Goal: Task Accomplishment & Management: Use online tool/utility

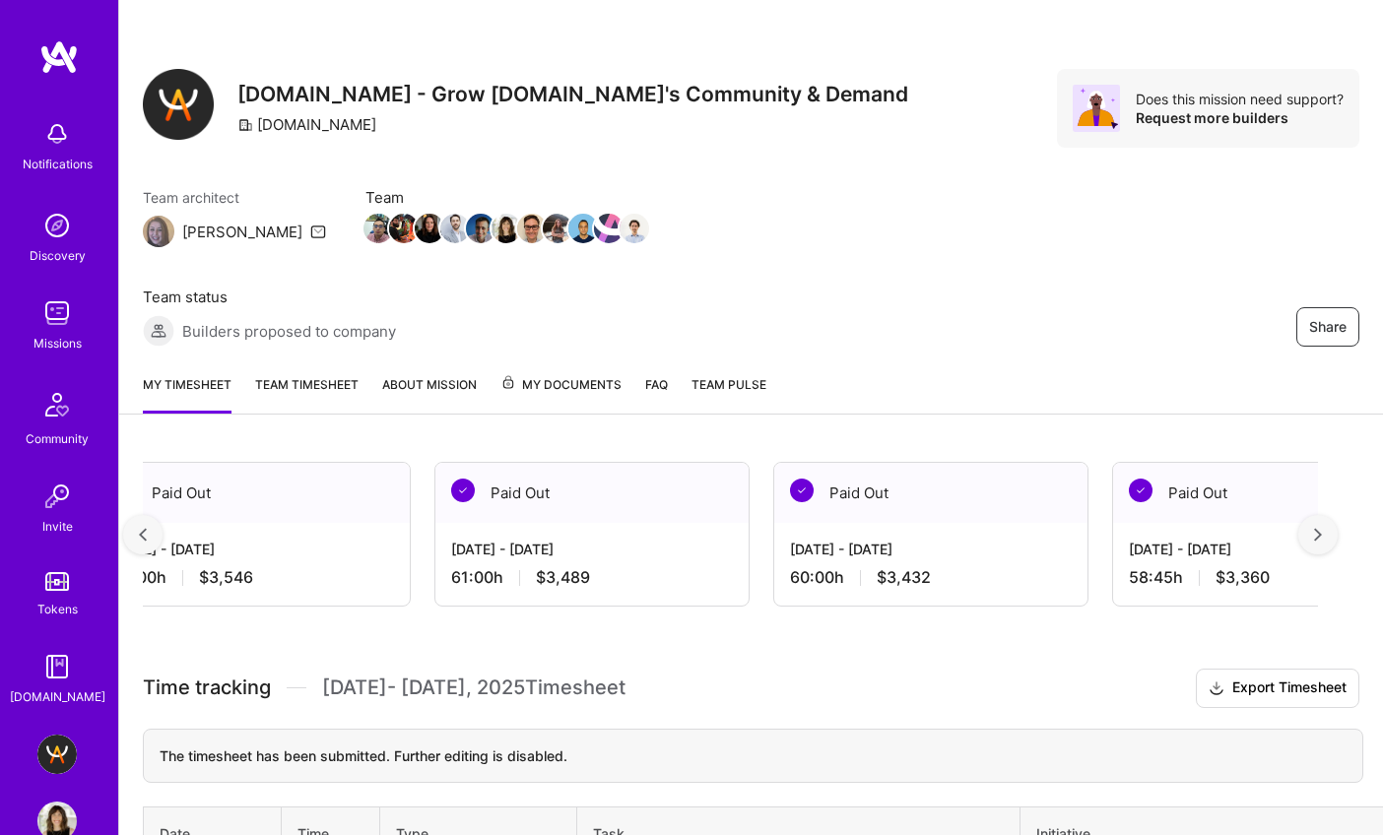
scroll to position [0, 725]
click at [196, 374] on link "My timesheet" at bounding box center [187, 393] width 89 height 39
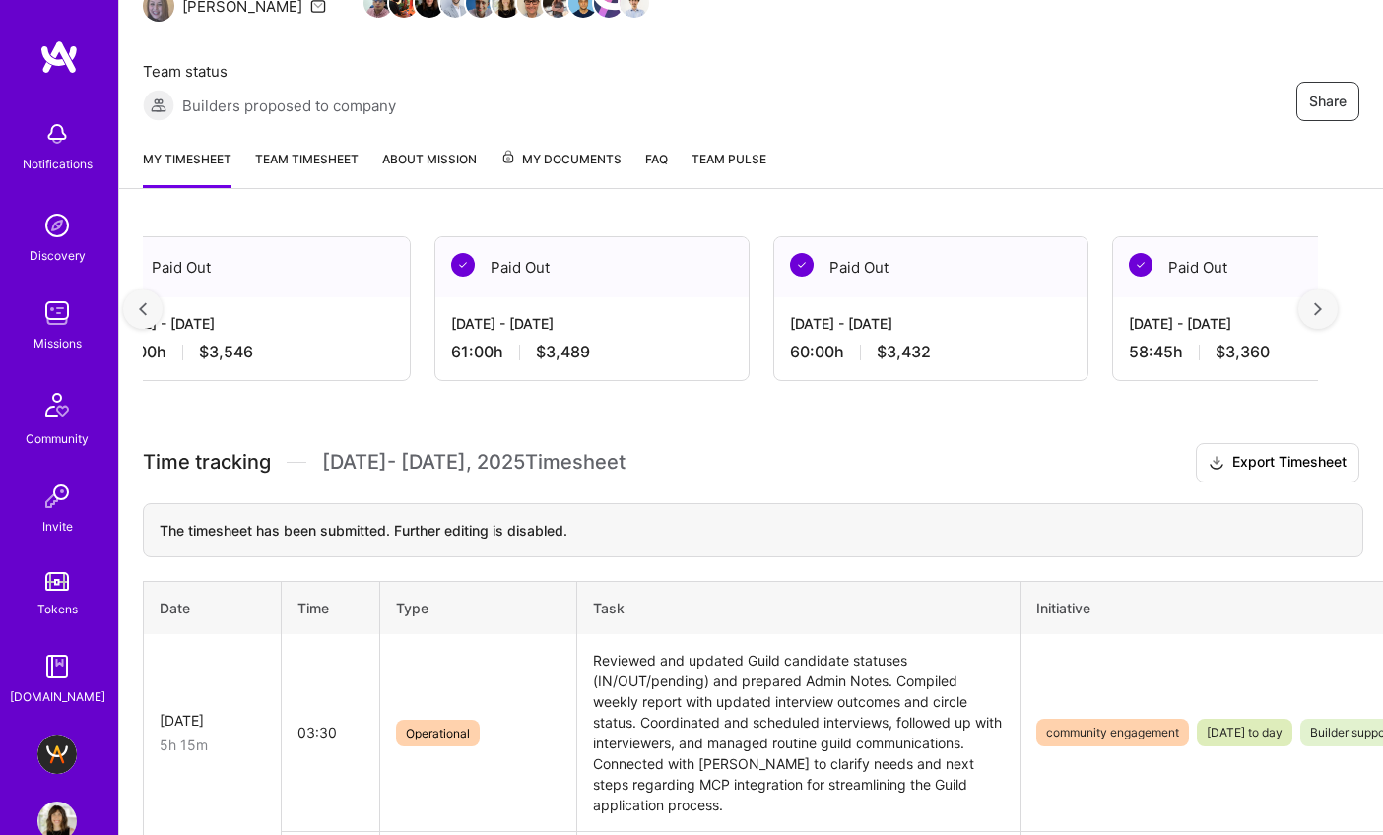
scroll to position [0, 0]
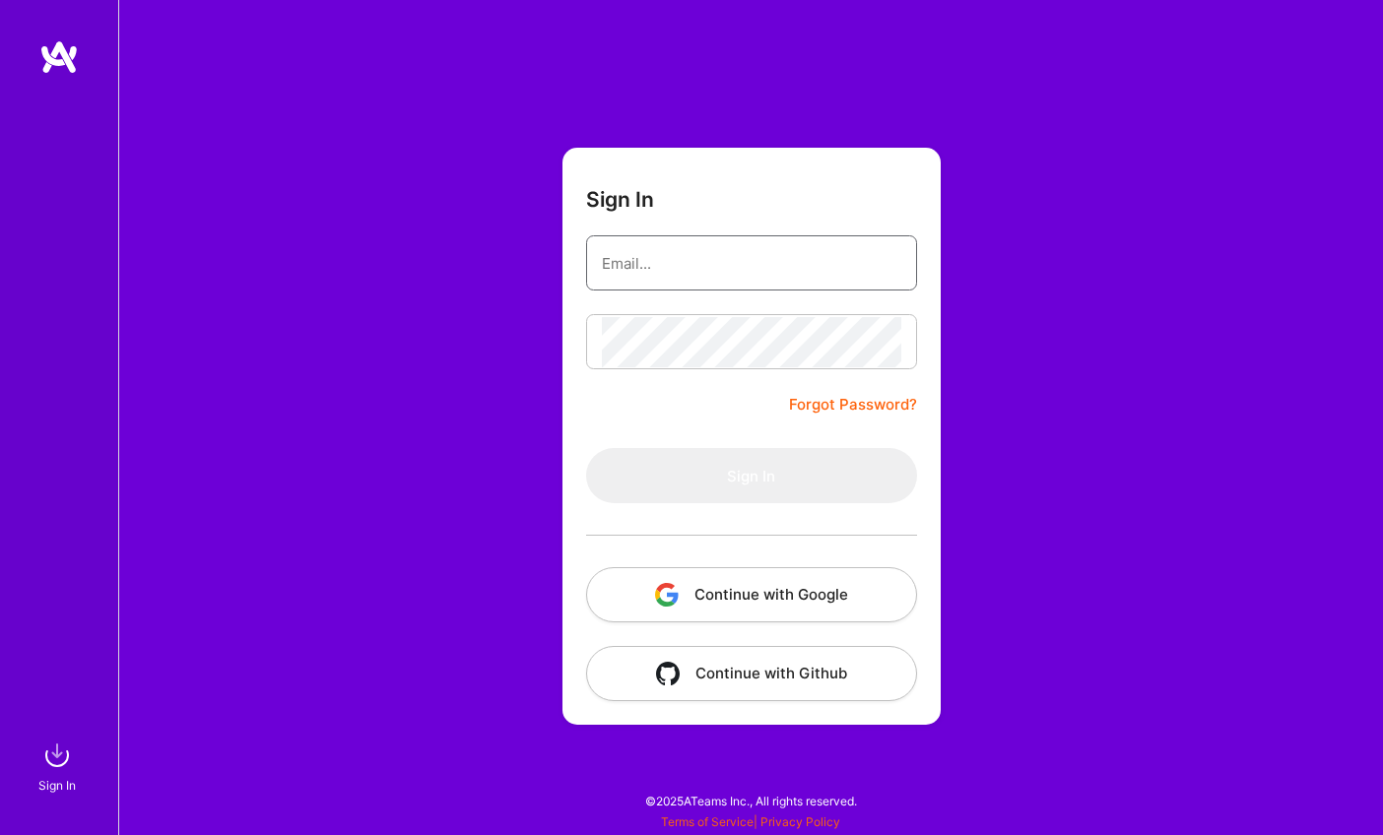
type input "ayalacaspiv@gmail.com"
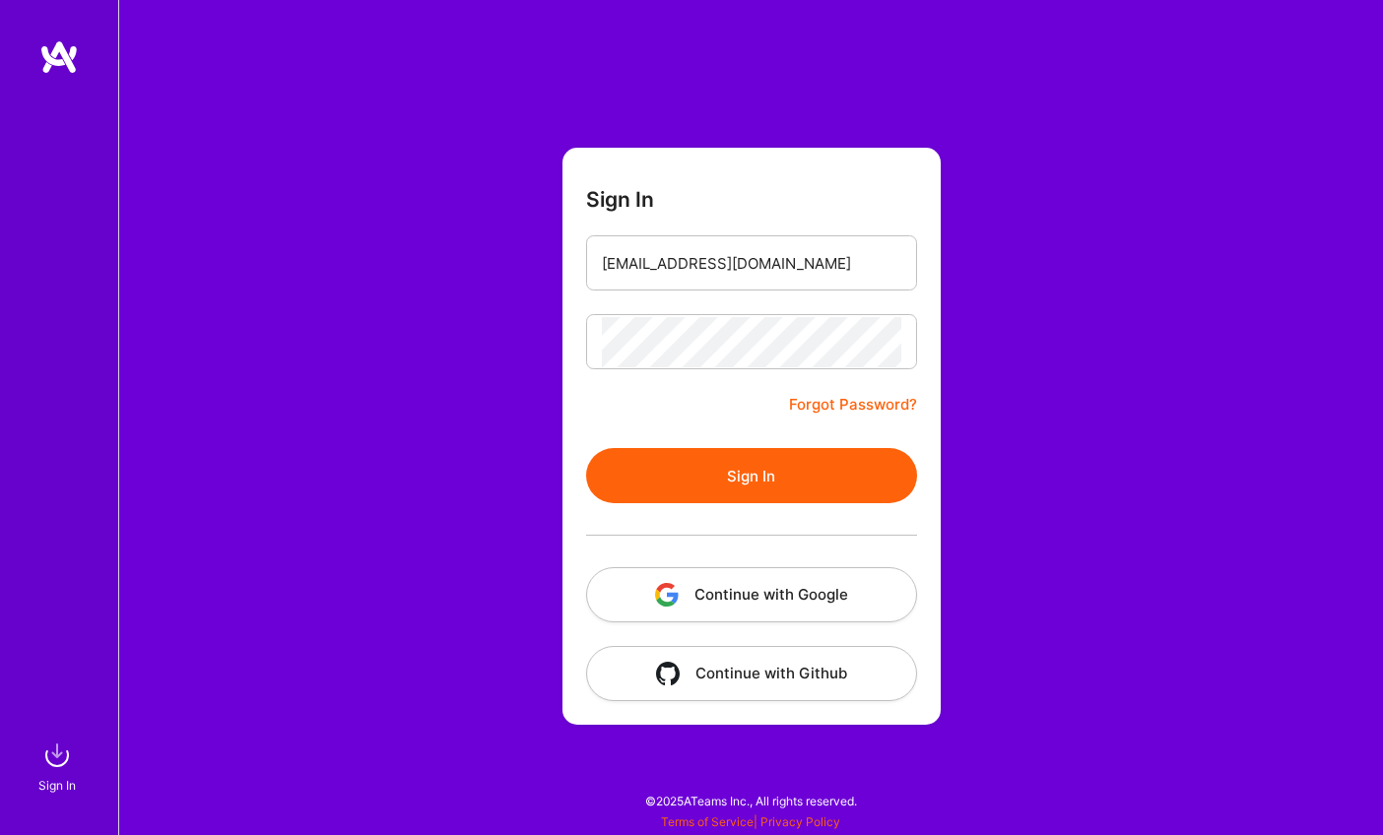
click at [762, 474] on button "Sign In" at bounding box center [751, 475] width 331 height 55
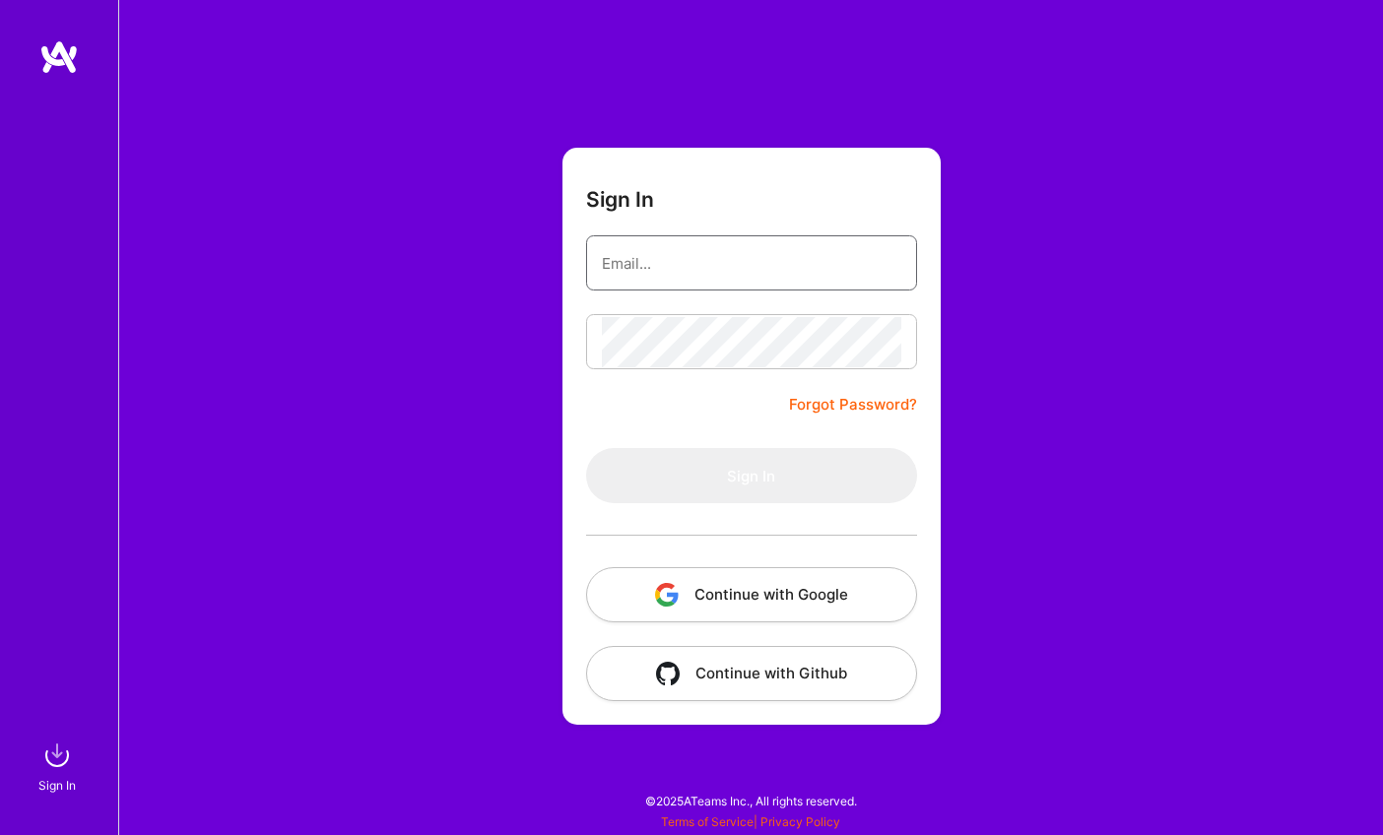
type input "ayalacaspiv@gmail.com"
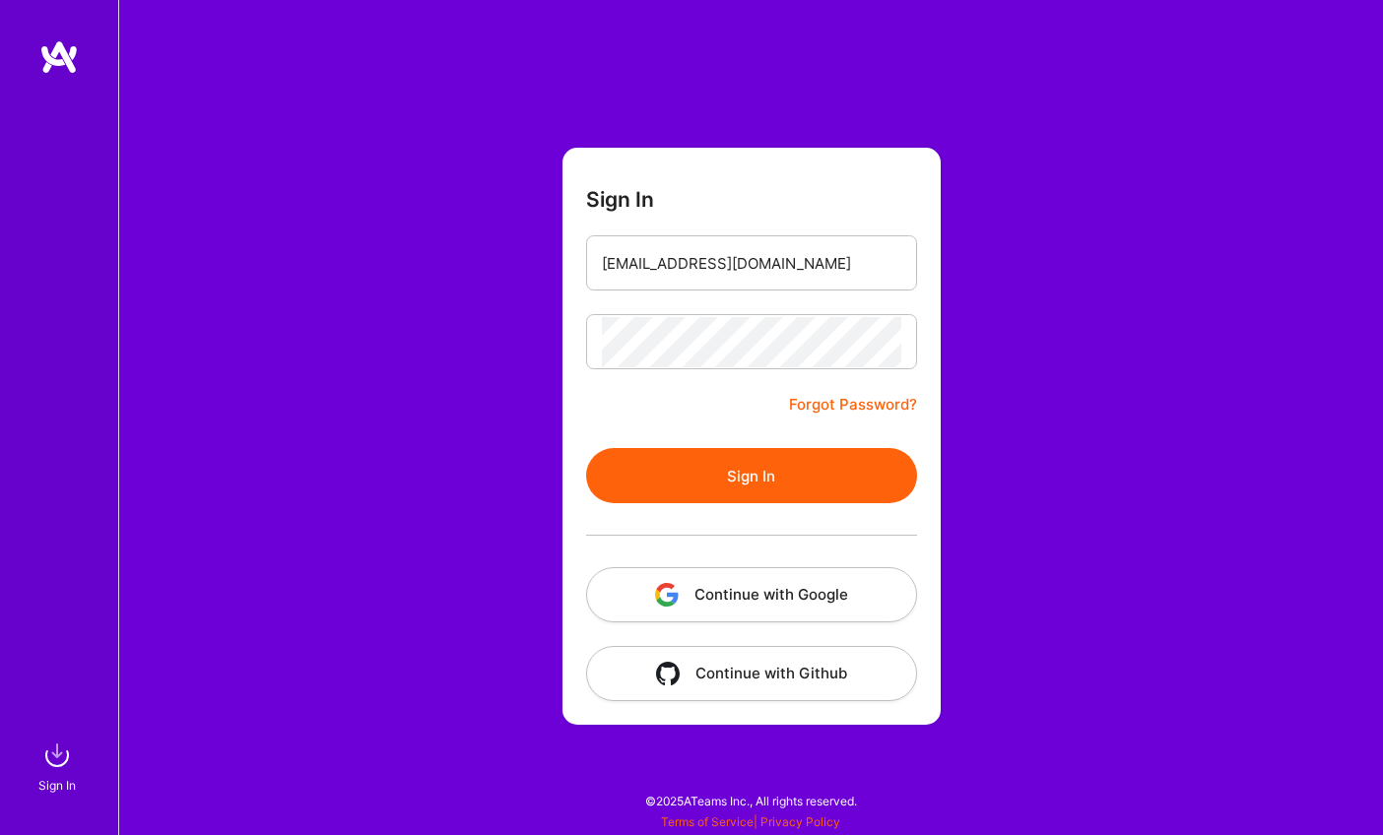
click at [707, 470] on button "Sign In" at bounding box center [751, 475] width 331 height 55
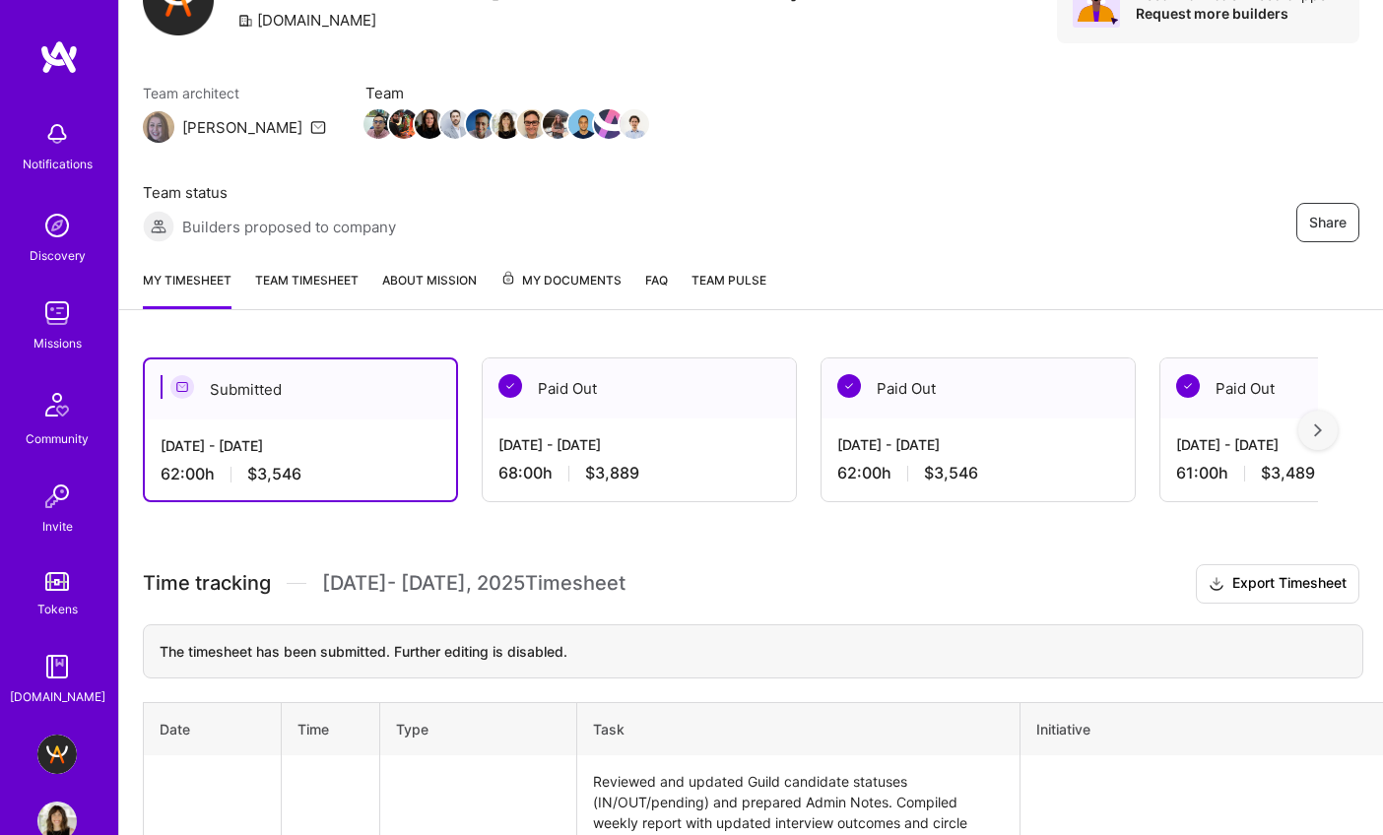
scroll to position [51, 0]
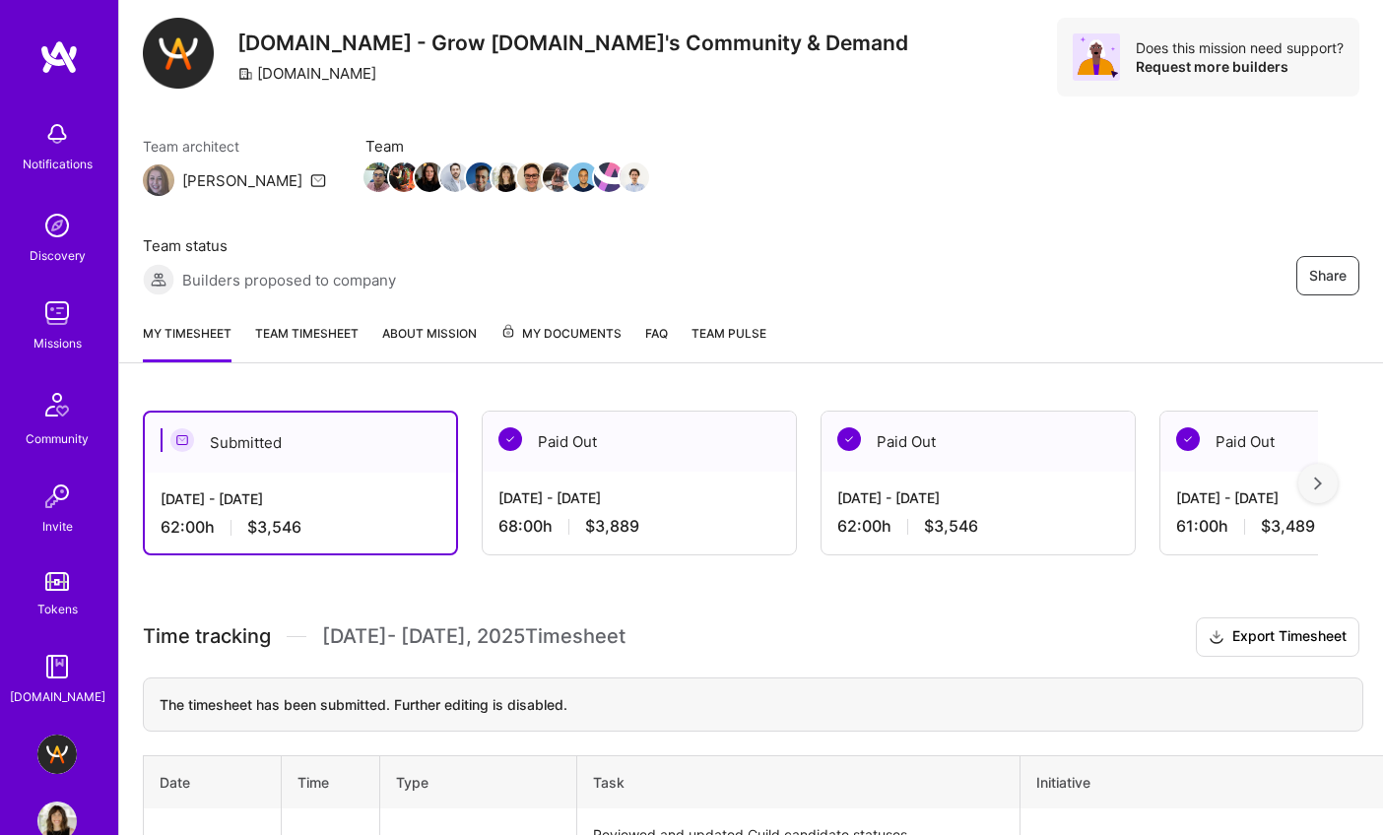
click at [181, 323] on link "My timesheet" at bounding box center [187, 342] width 89 height 39
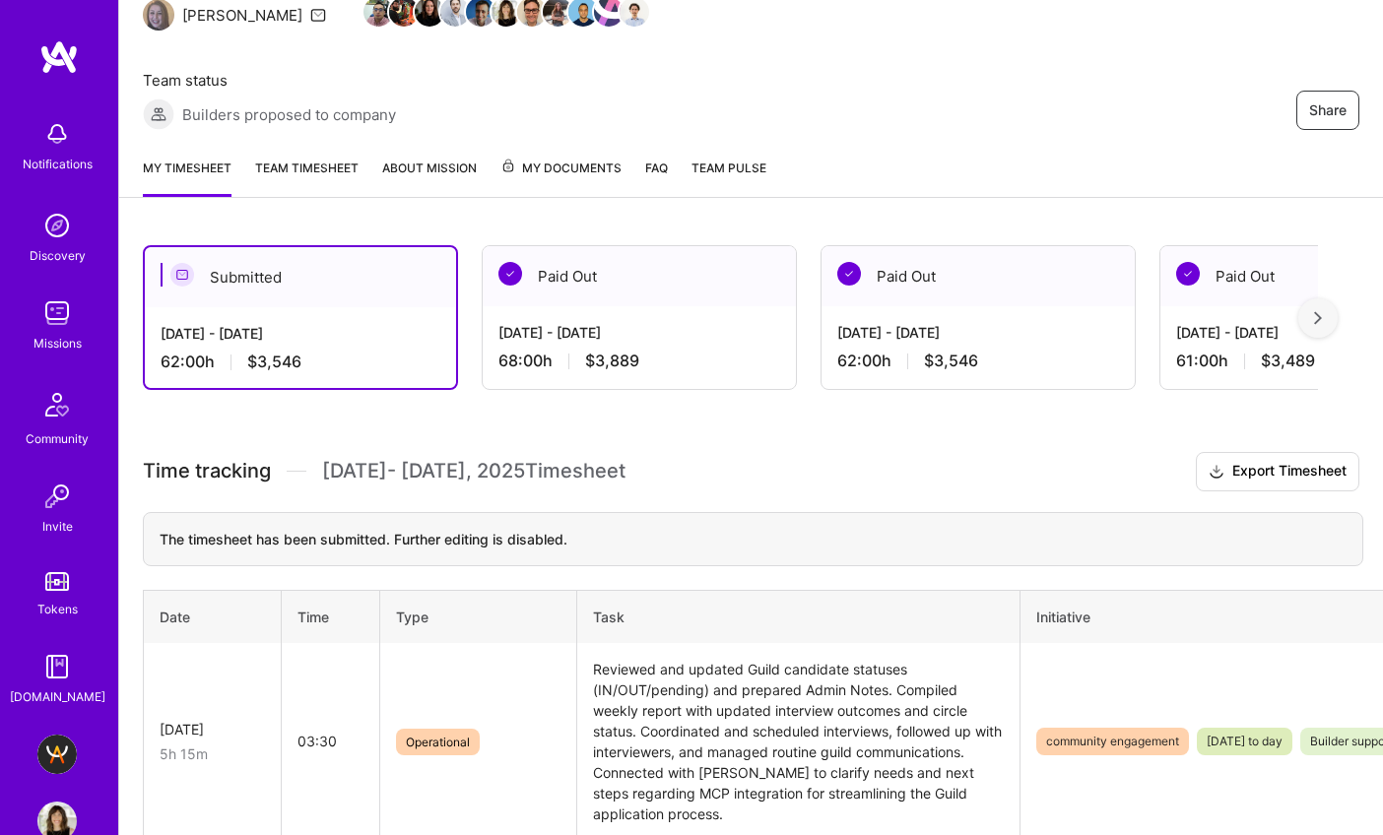
scroll to position [212, 0]
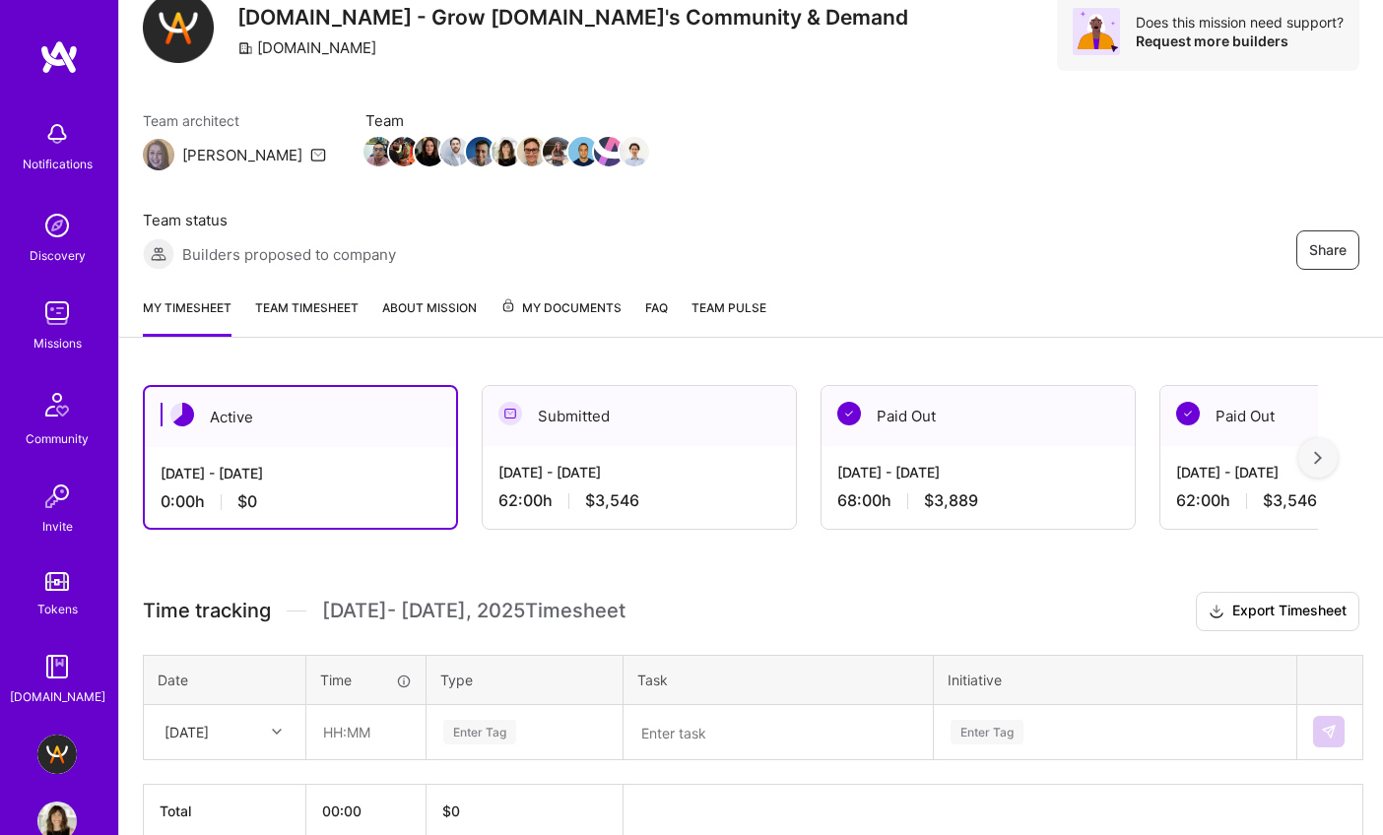
scroll to position [78, 0]
click at [238, 716] on div "[DATE]" at bounding box center [209, 732] width 109 height 32
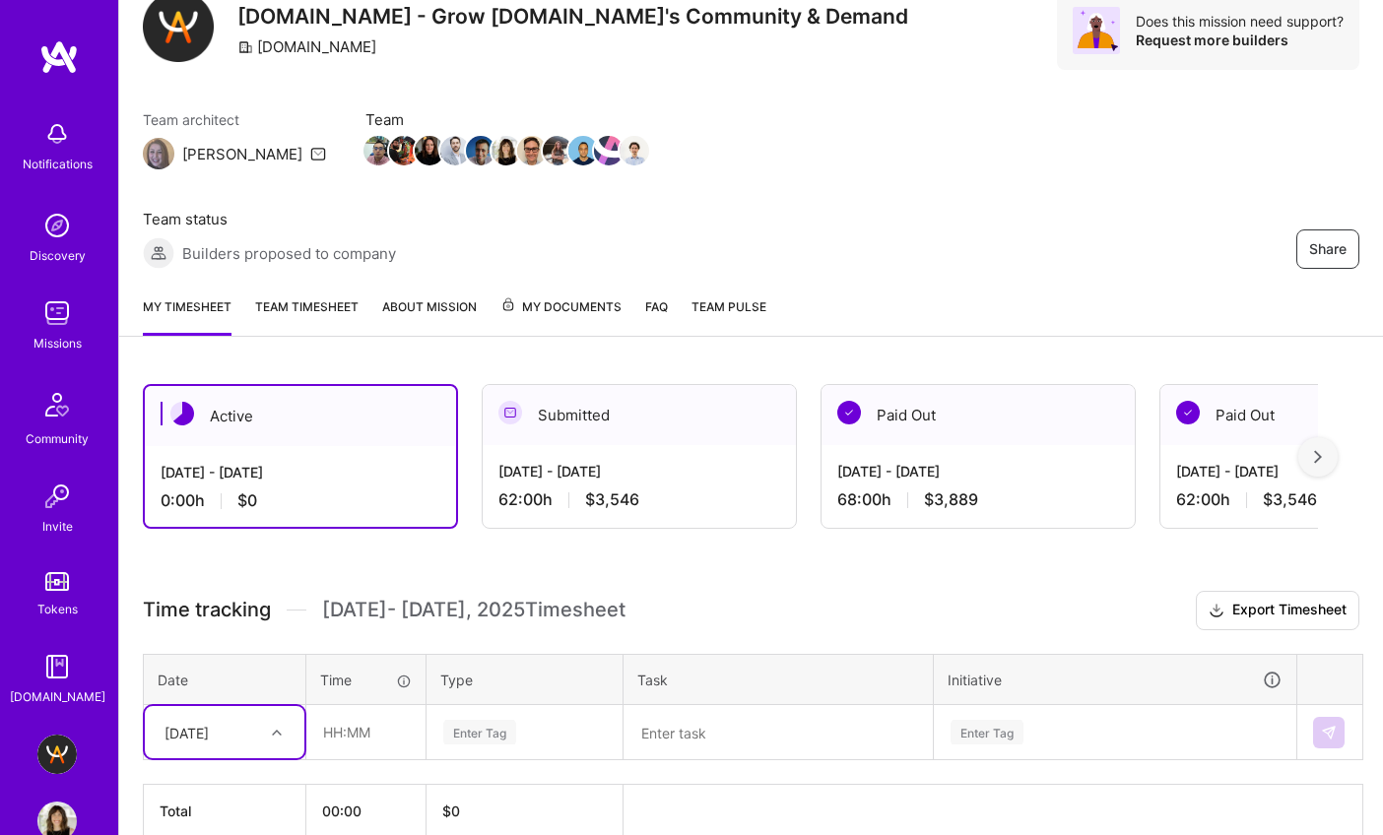
click at [239, 716] on div "[DATE]" at bounding box center [209, 732] width 109 height 32
click at [275, 720] on div at bounding box center [279, 733] width 31 height 26
click at [343, 706] on input "text" at bounding box center [365, 732] width 117 height 52
type input "02:30"
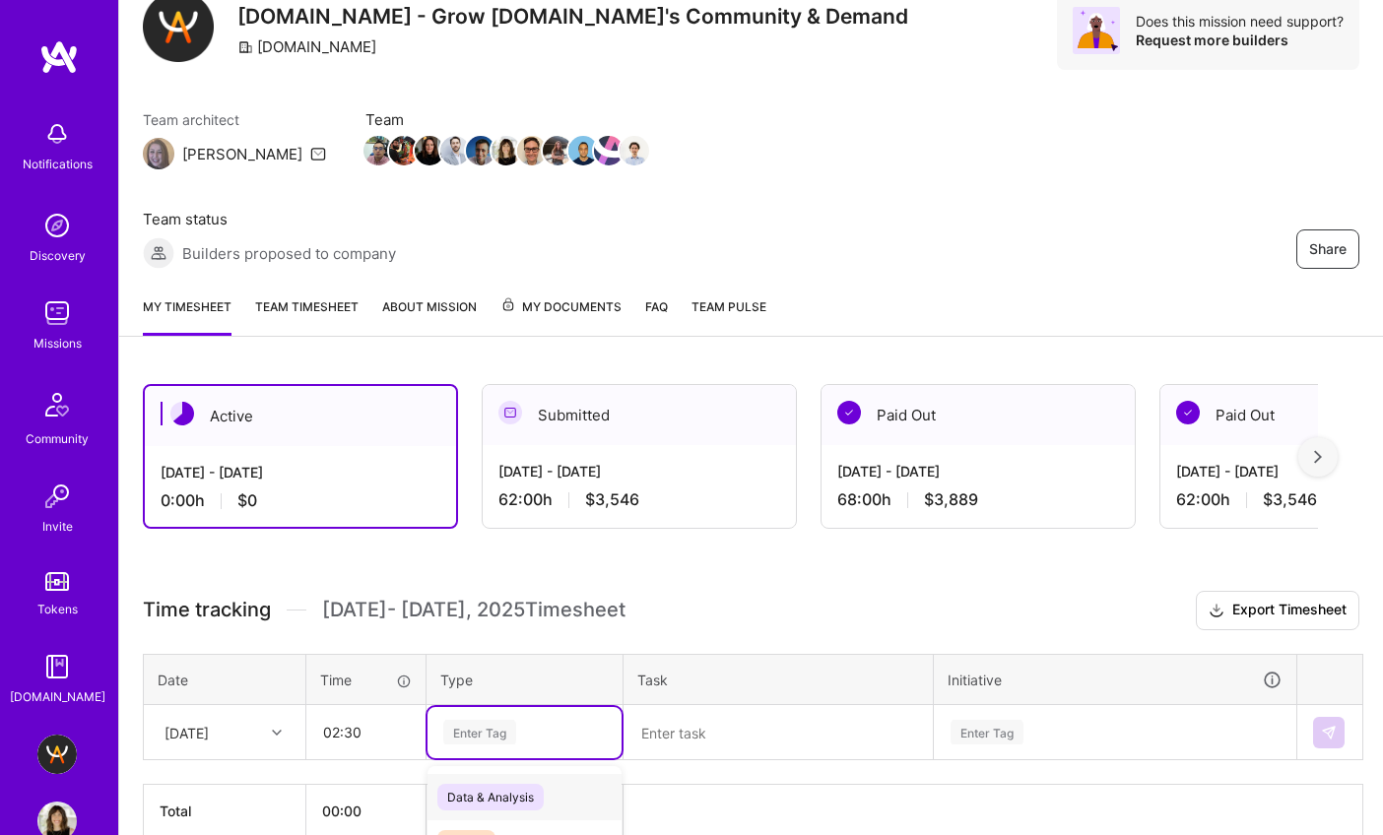
click at [464, 717] on div "Enter Tag" at bounding box center [479, 732] width 73 height 31
click at [502, 806] on span "Operational" at bounding box center [479, 819] width 84 height 27
click at [742, 707] on textarea at bounding box center [777, 732] width 305 height 51
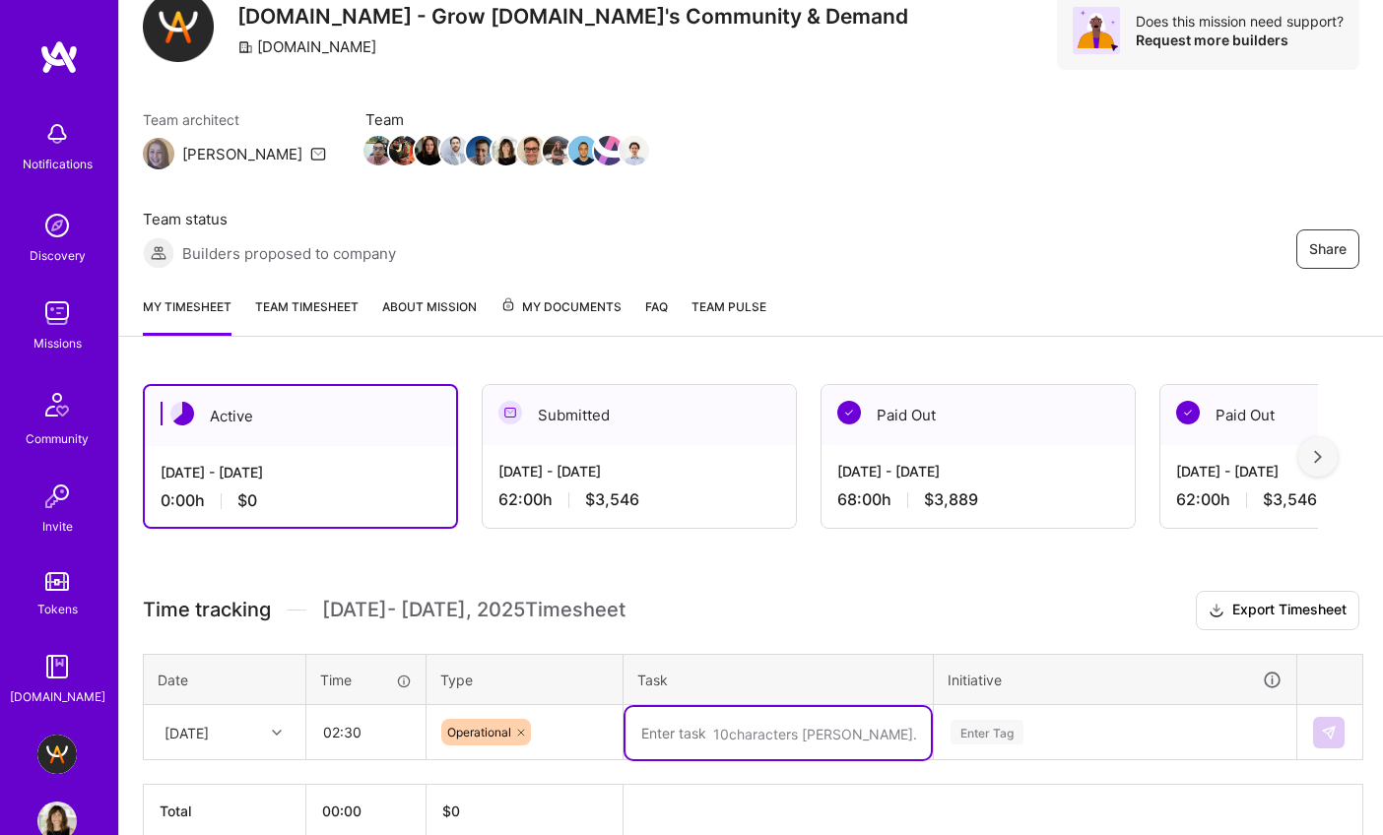
paste textarea "Handled guild communications including requested email update, and managed cand…"
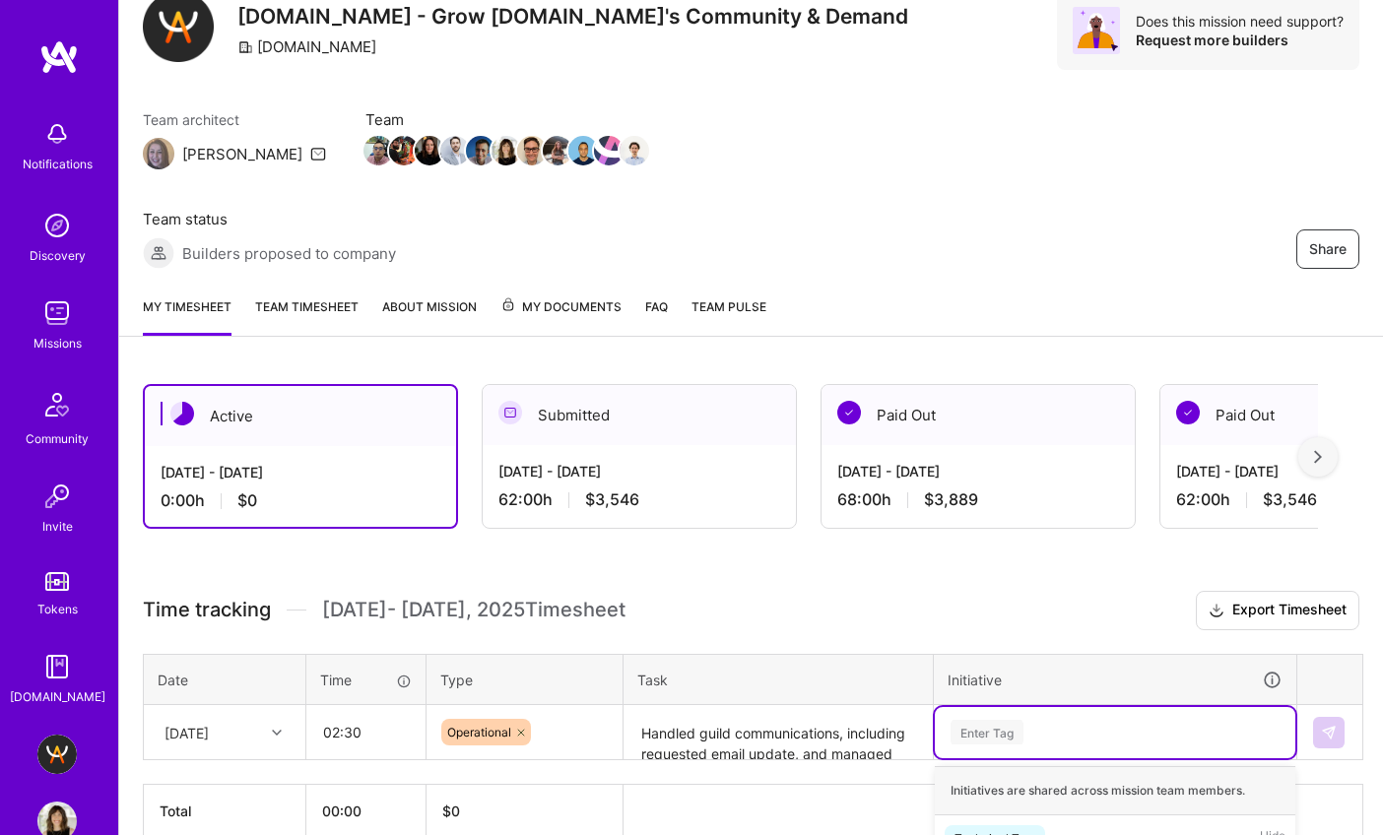
scroll to position [313, 0]
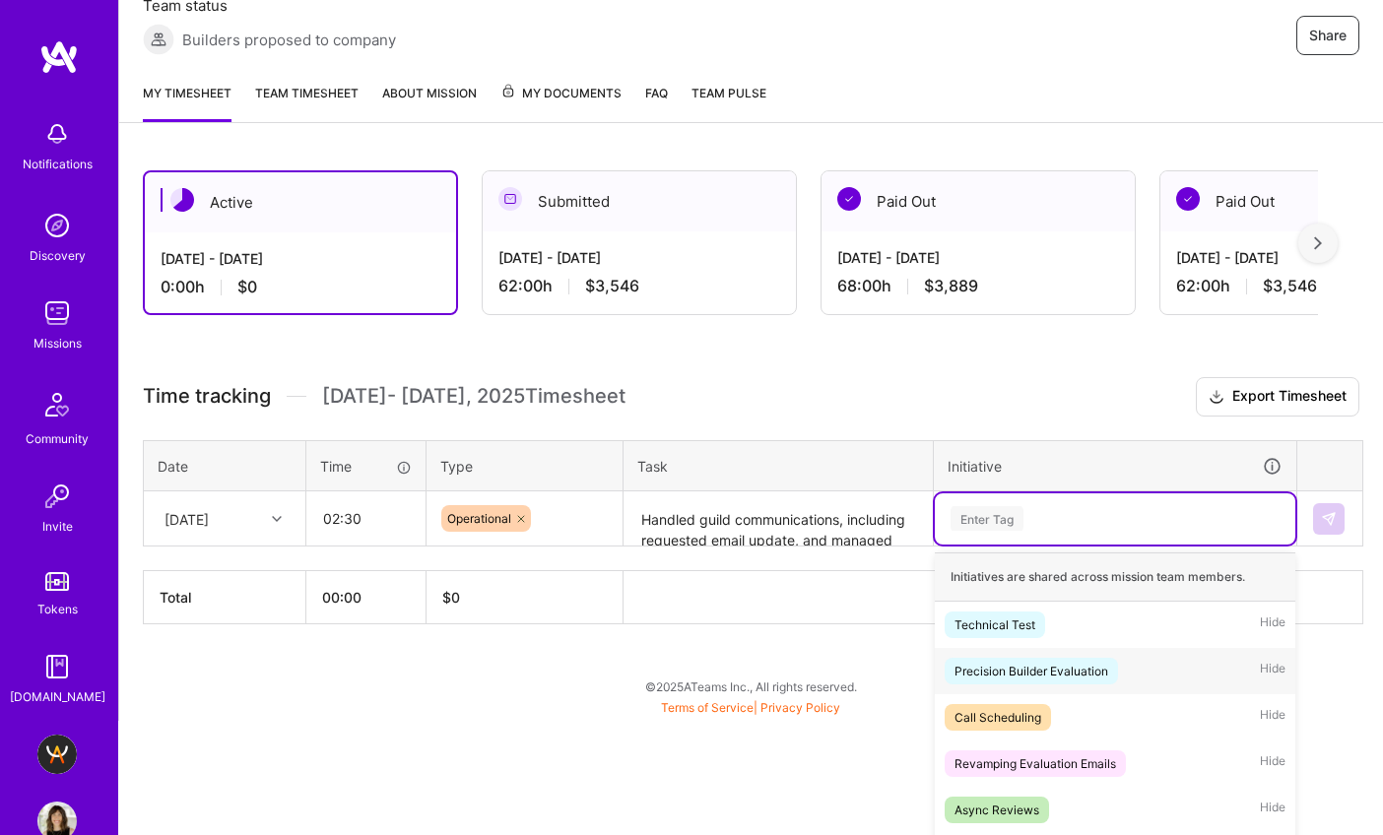
click at [1022, 545] on div "option Precision Builder Evaluation focused, 2 of 62. 62 results available. Use…" at bounding box center [1115, 518] width 360 height 51
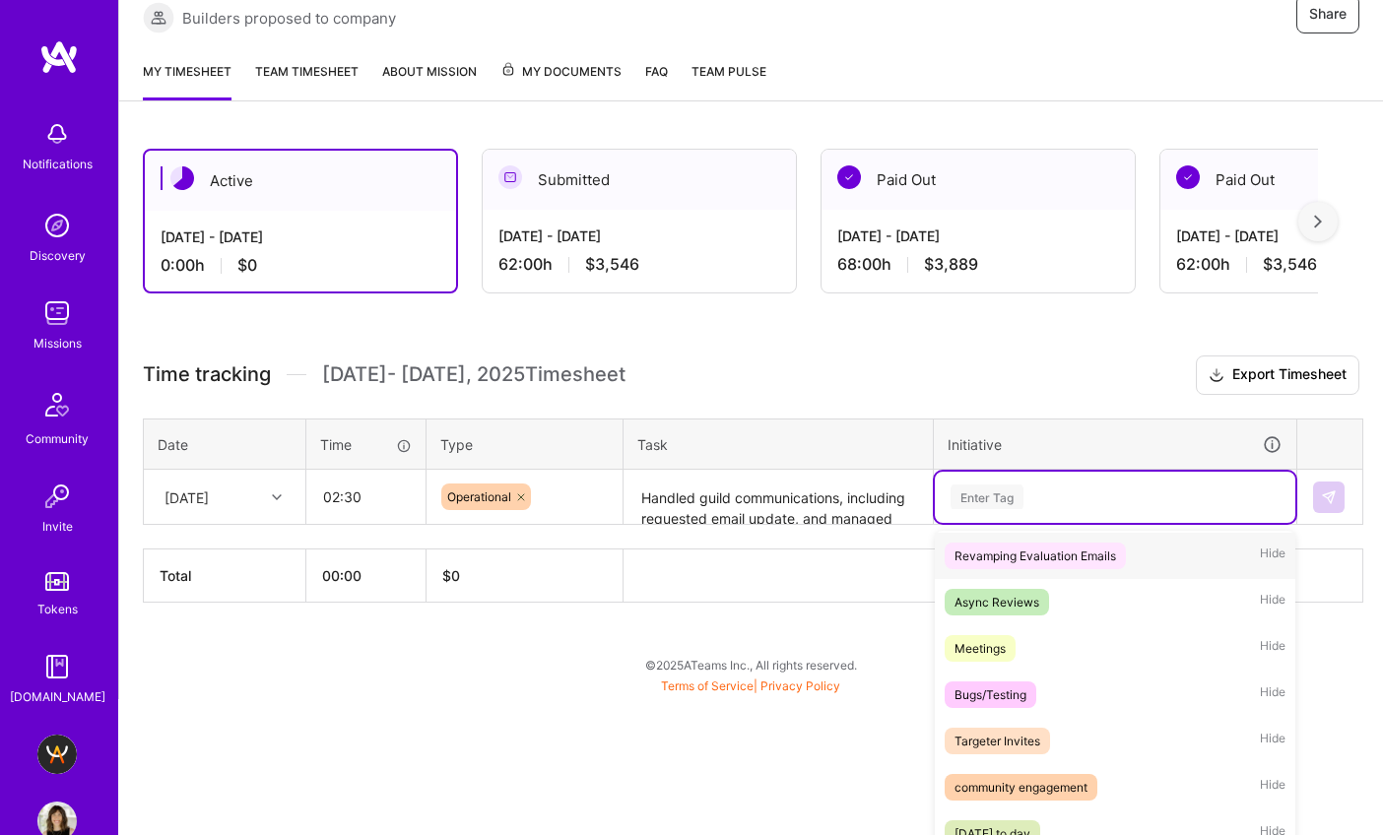
scroll to position [189, 0]
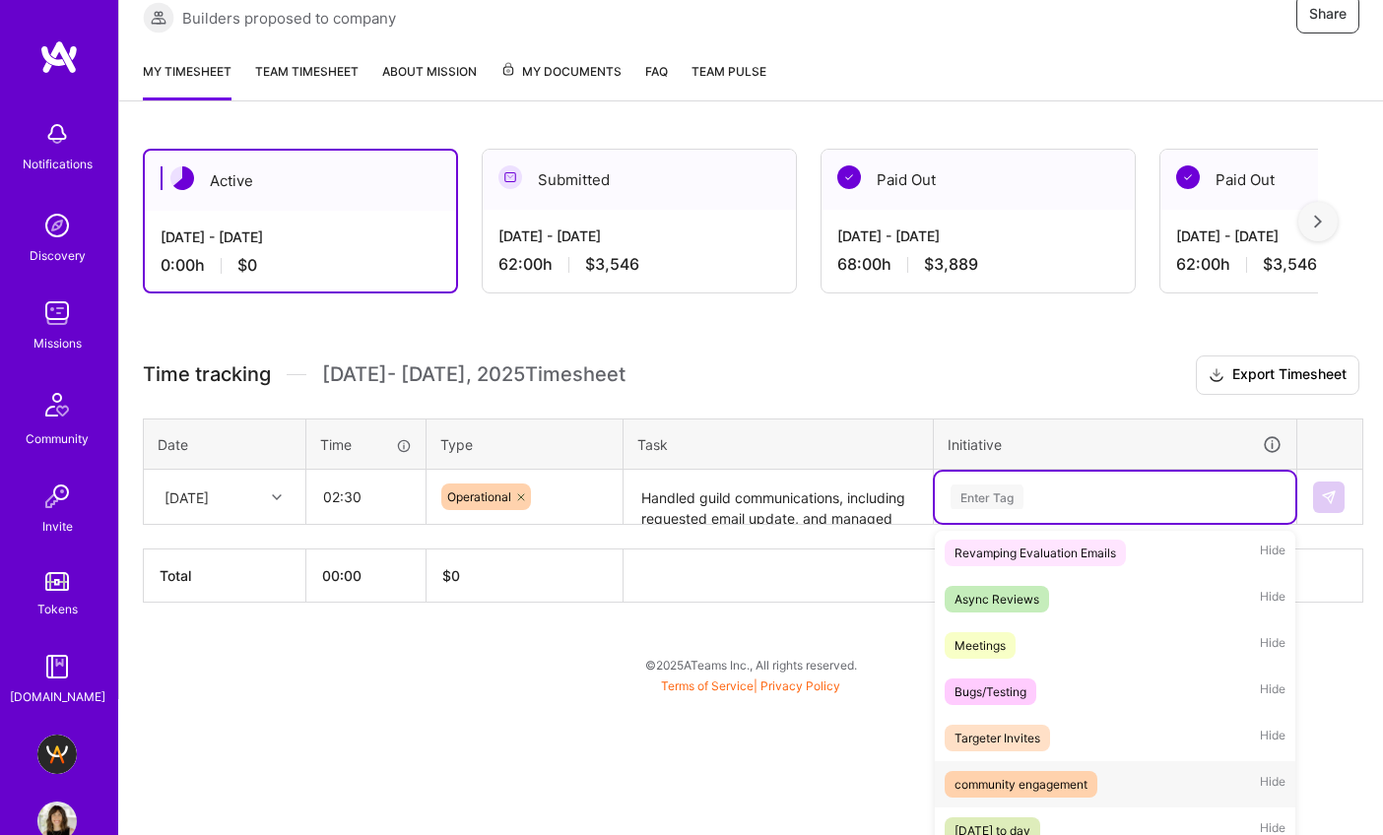
click at [1054, 771] on span "community engagement" at bounding box center [1020, 784] width 153 height 27
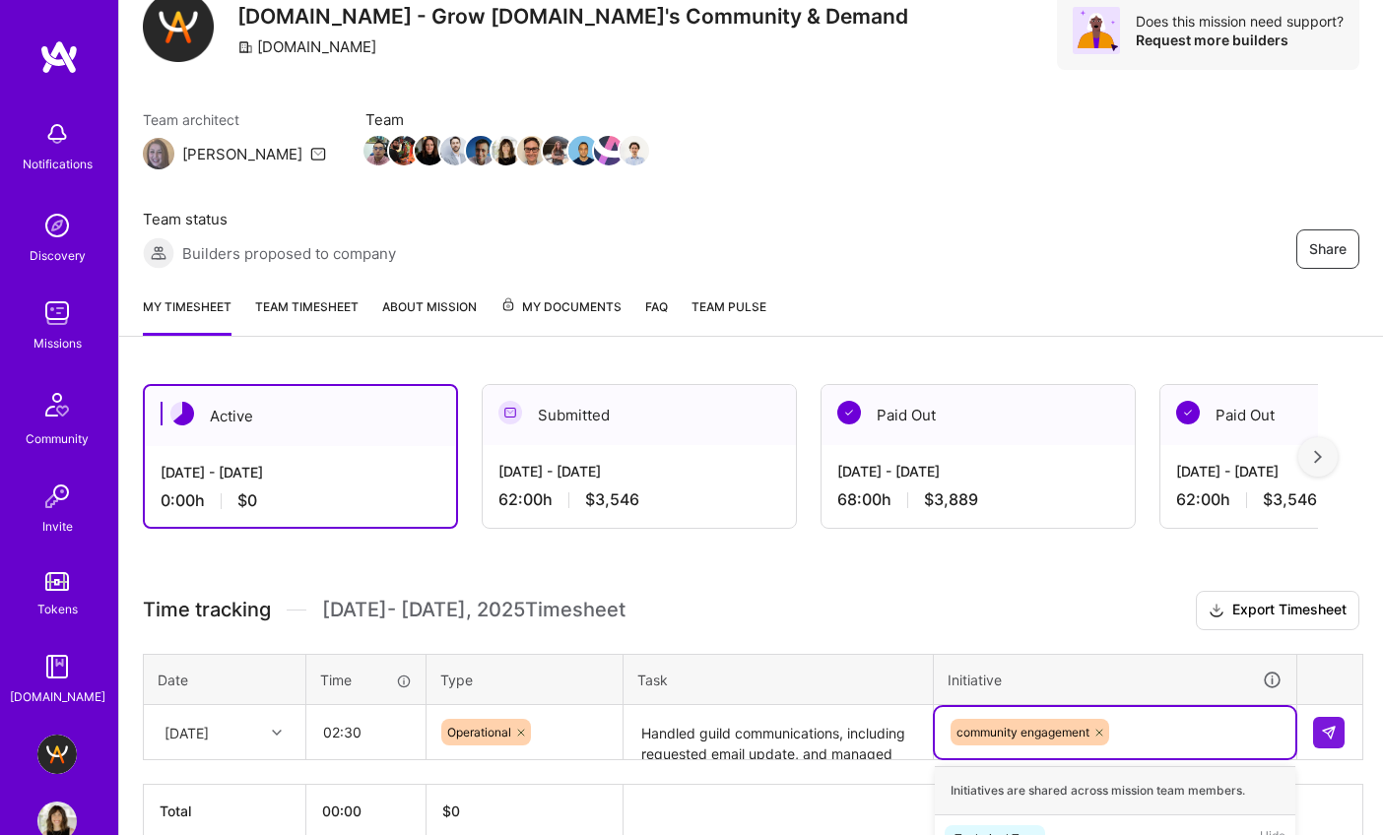
scroll to position [313, 0]
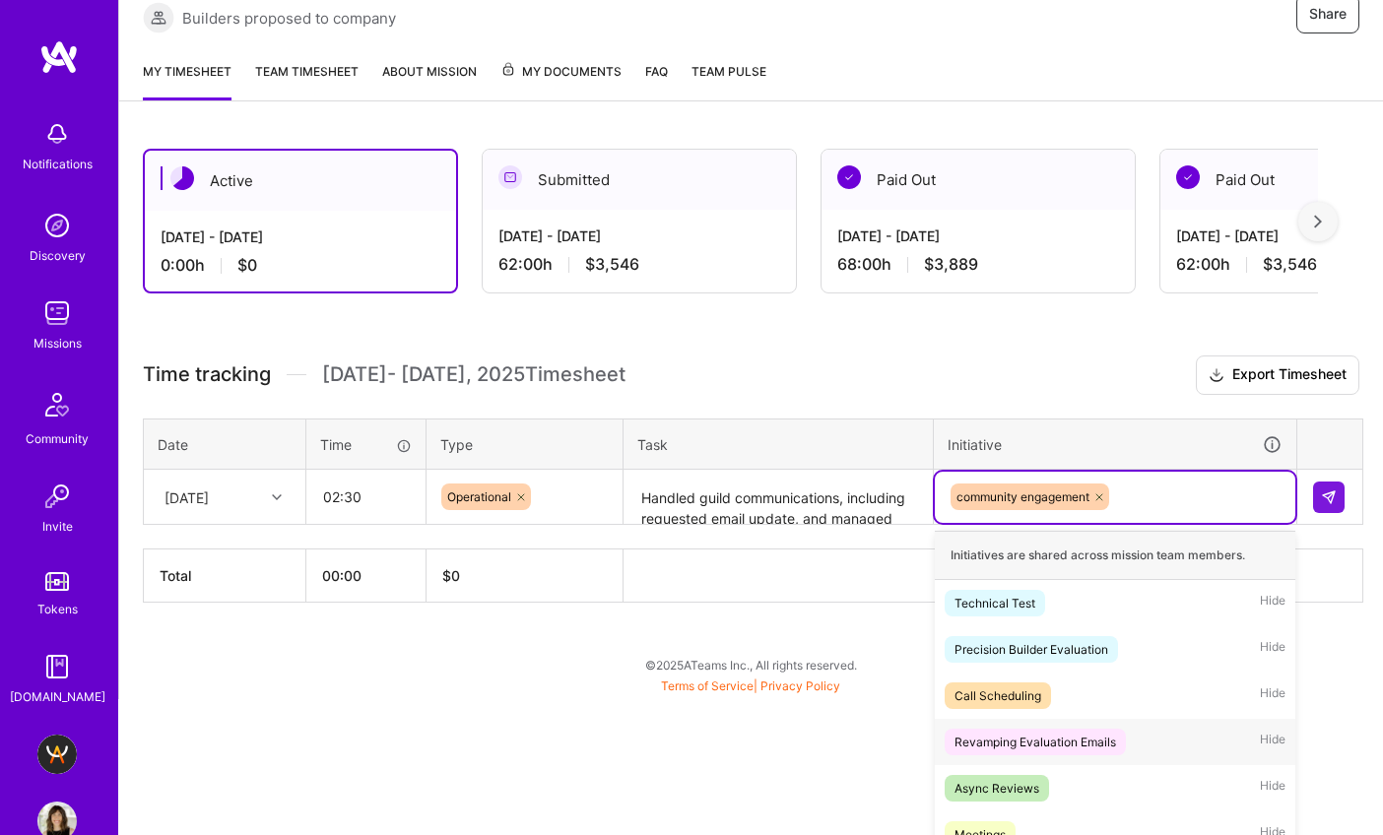
click at [1134, 523] on div "option community engagement, selected. option Revamping Evaluation Emails focus…" at bounding box center [1115, 497] width 360 height 51
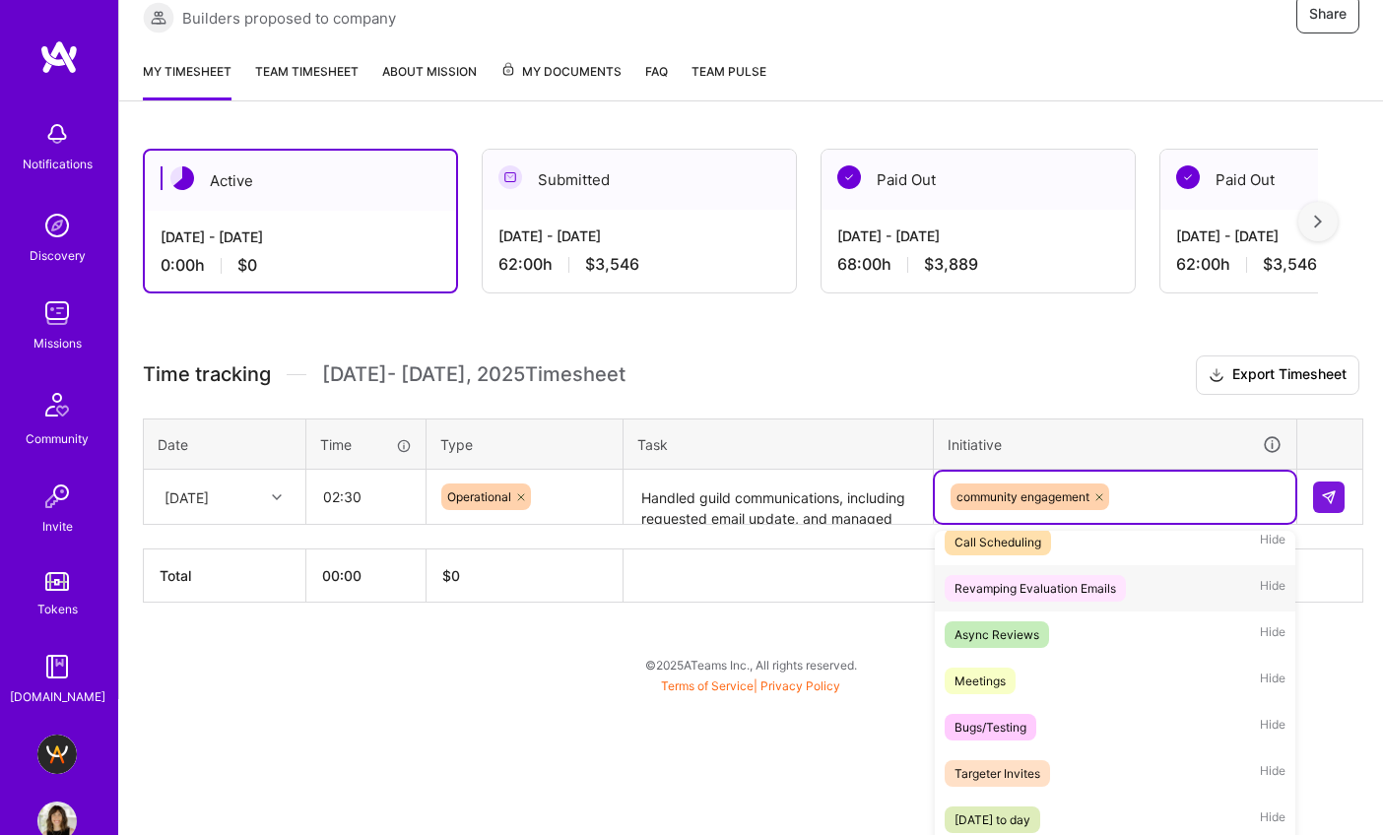
scroll to position [231, 0]
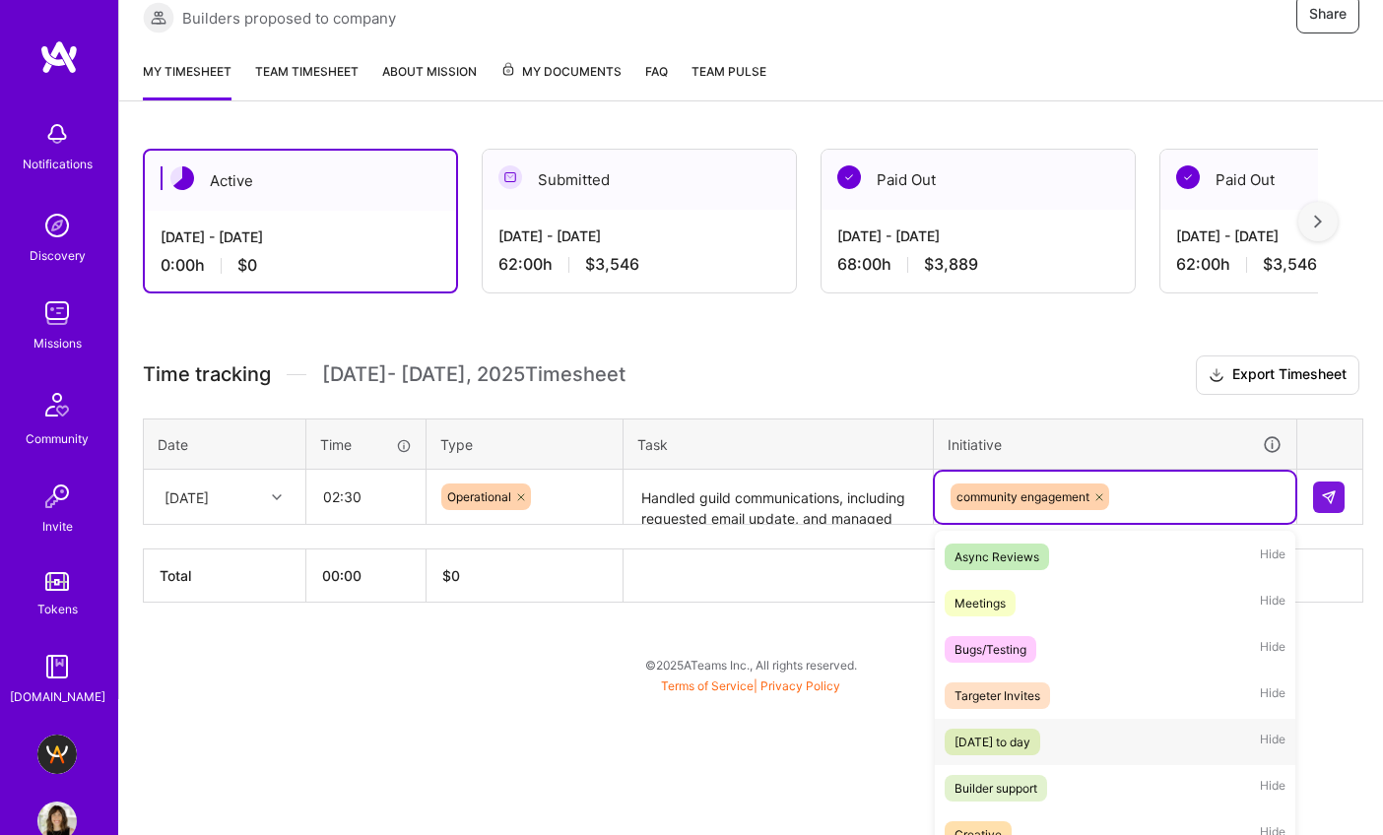
click at [1088, 719] on div "[DATE] to day Hide" at bounding box center [1115, 742] width 360 height 46
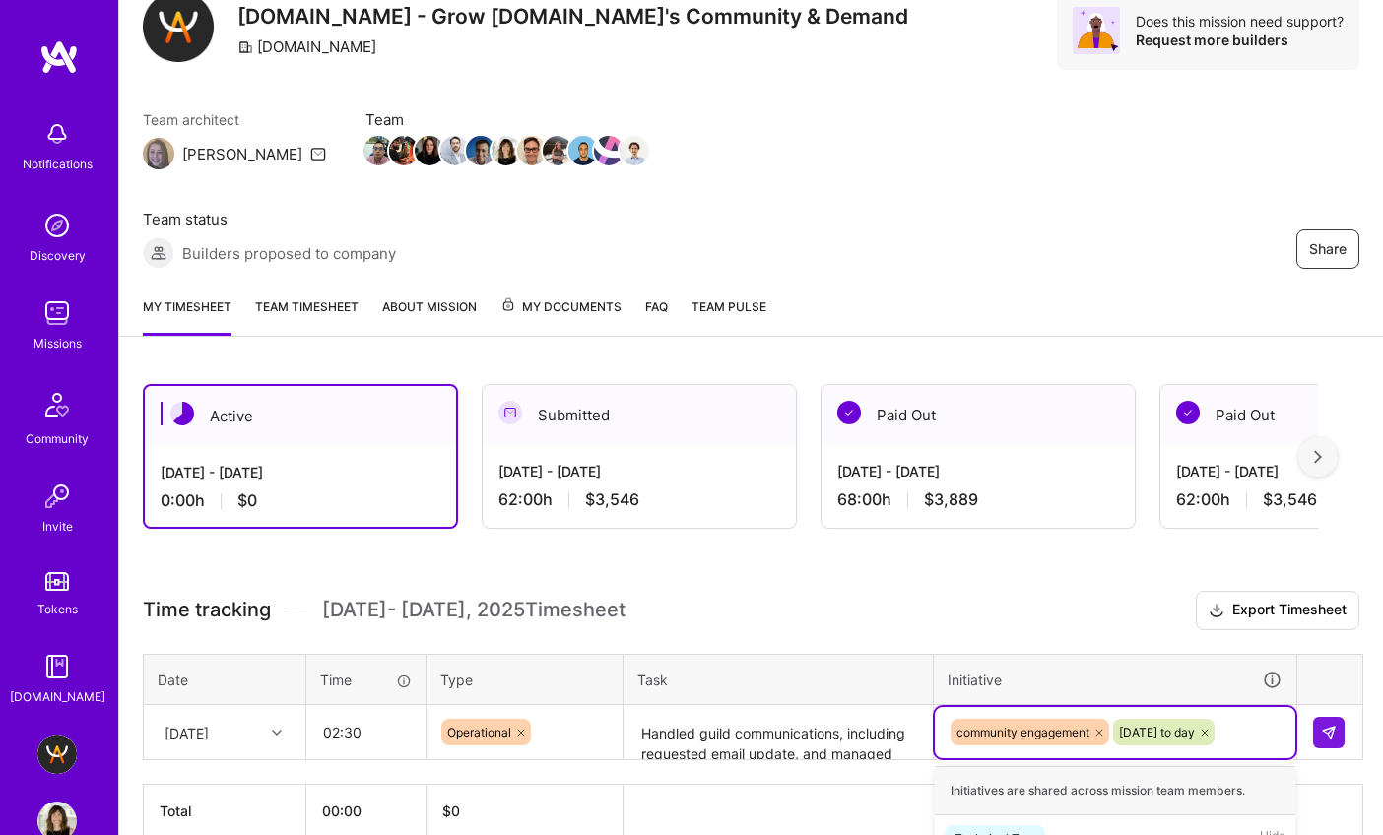
scroll to position [313, 0]
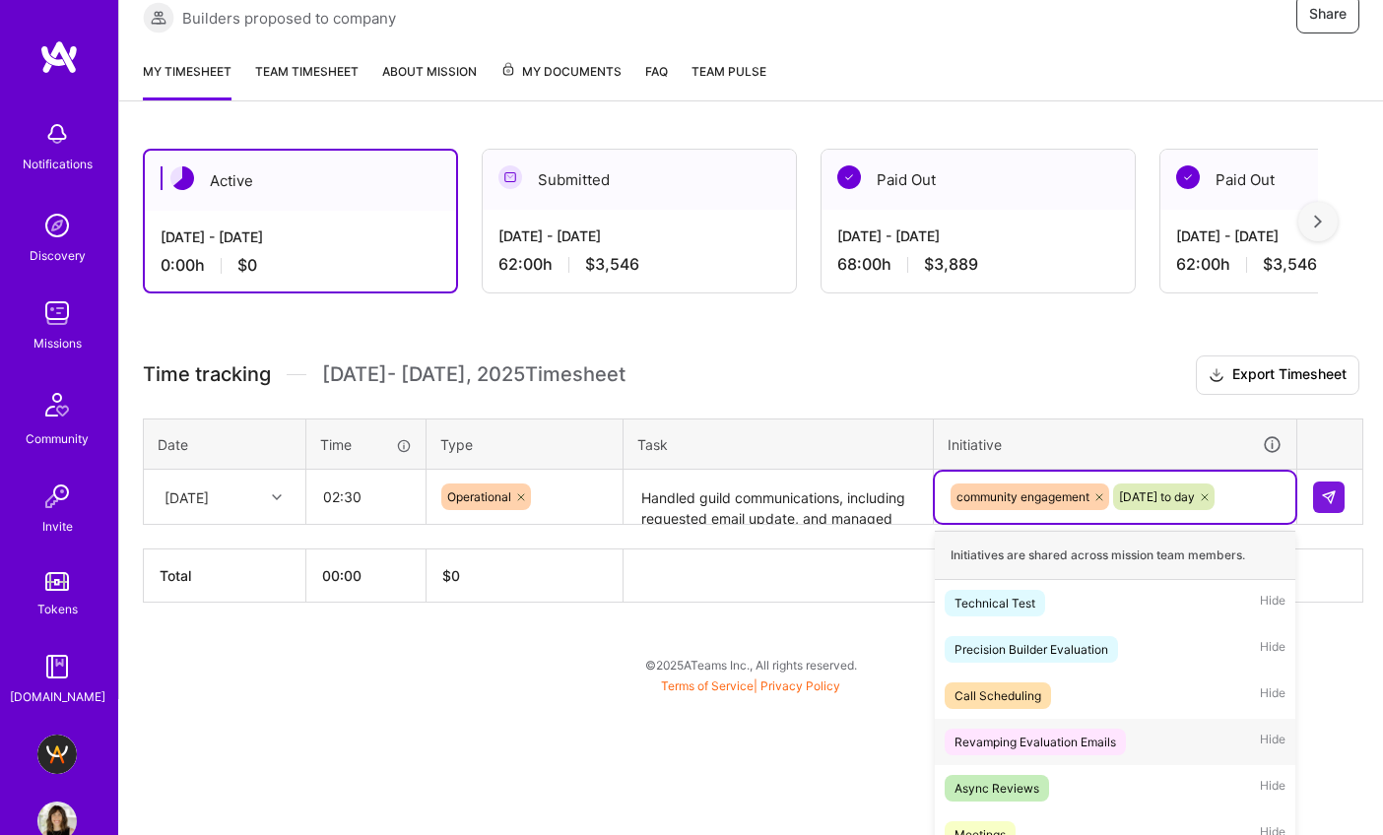
click at [1268, 523] on div "option [DATE] to day , selected. option Revamping Evaluation Emails focused, 4 …" at bounding box center [1115, 497] width 360 height 51
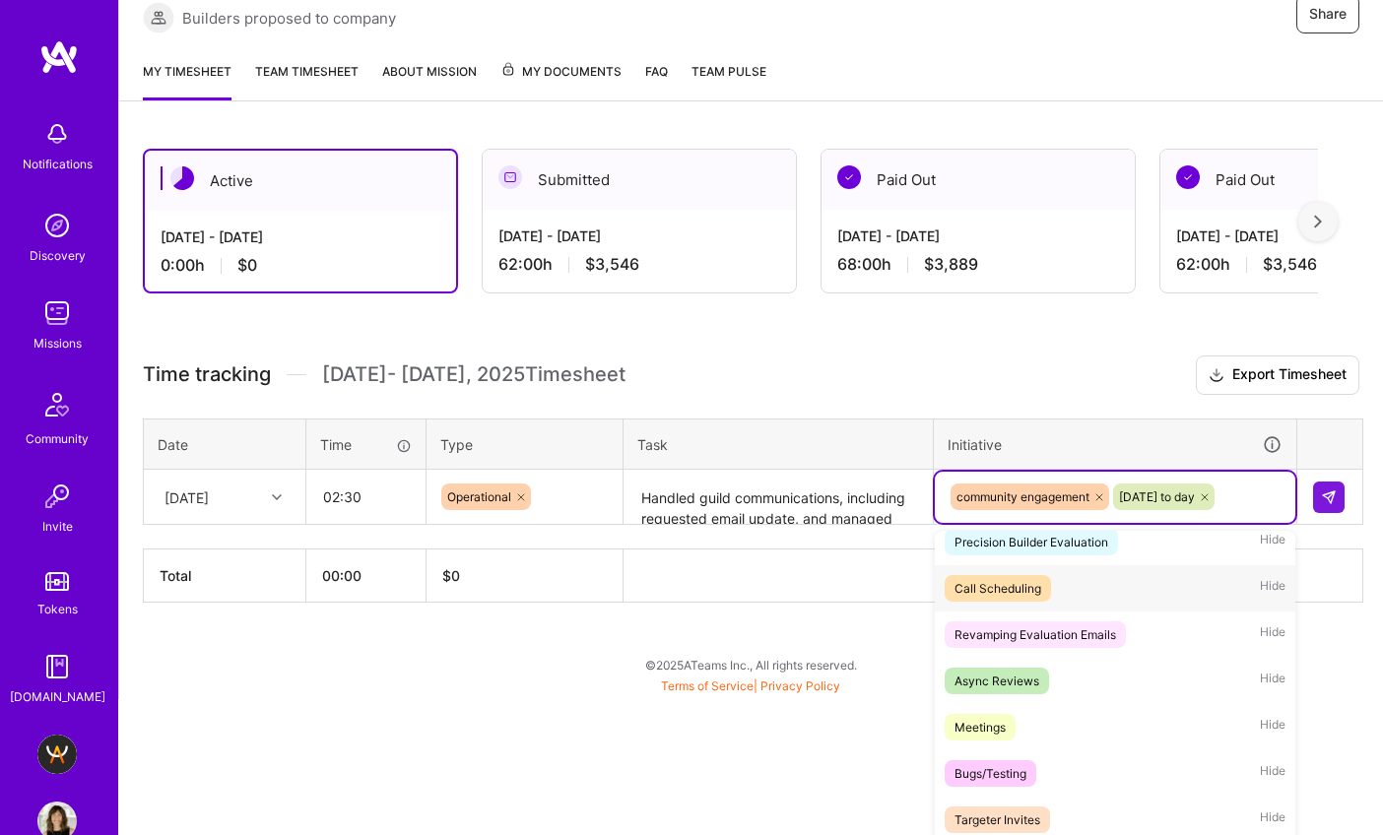
scroll to position [173, 0]
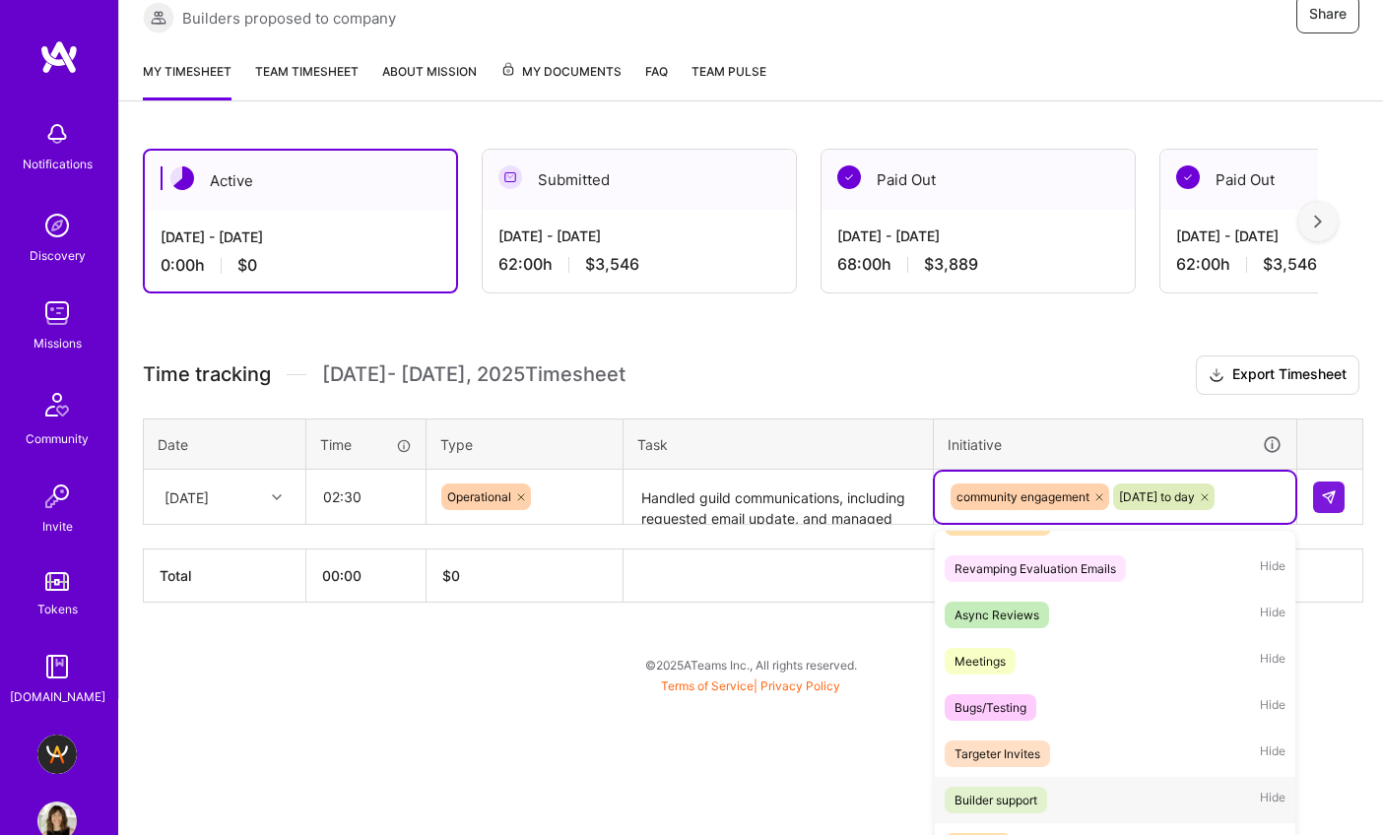
click at [1067, 777] on div "Builder support Hide" at bounding box center [1115, 800] width 360 height 46
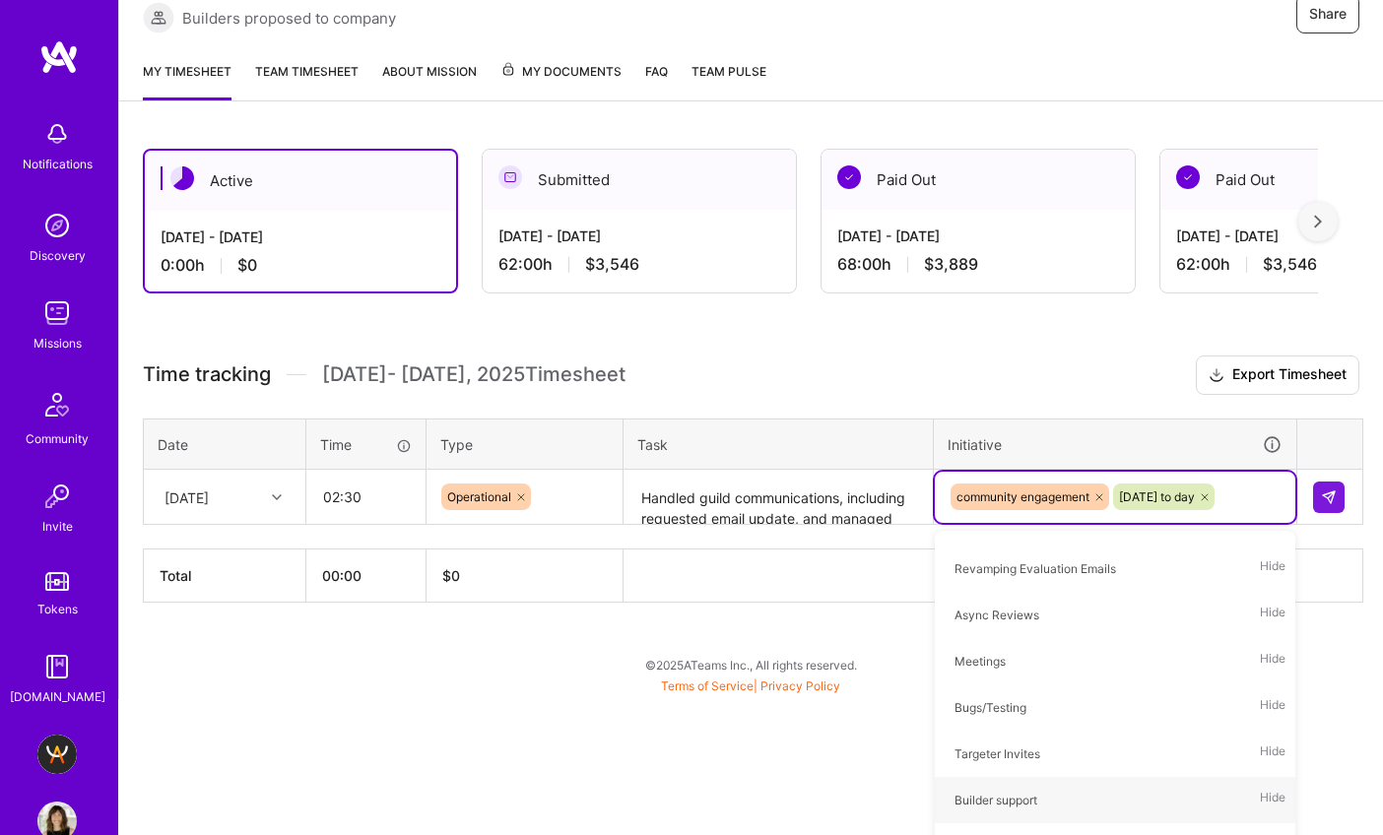
scroll to position [78, 0]
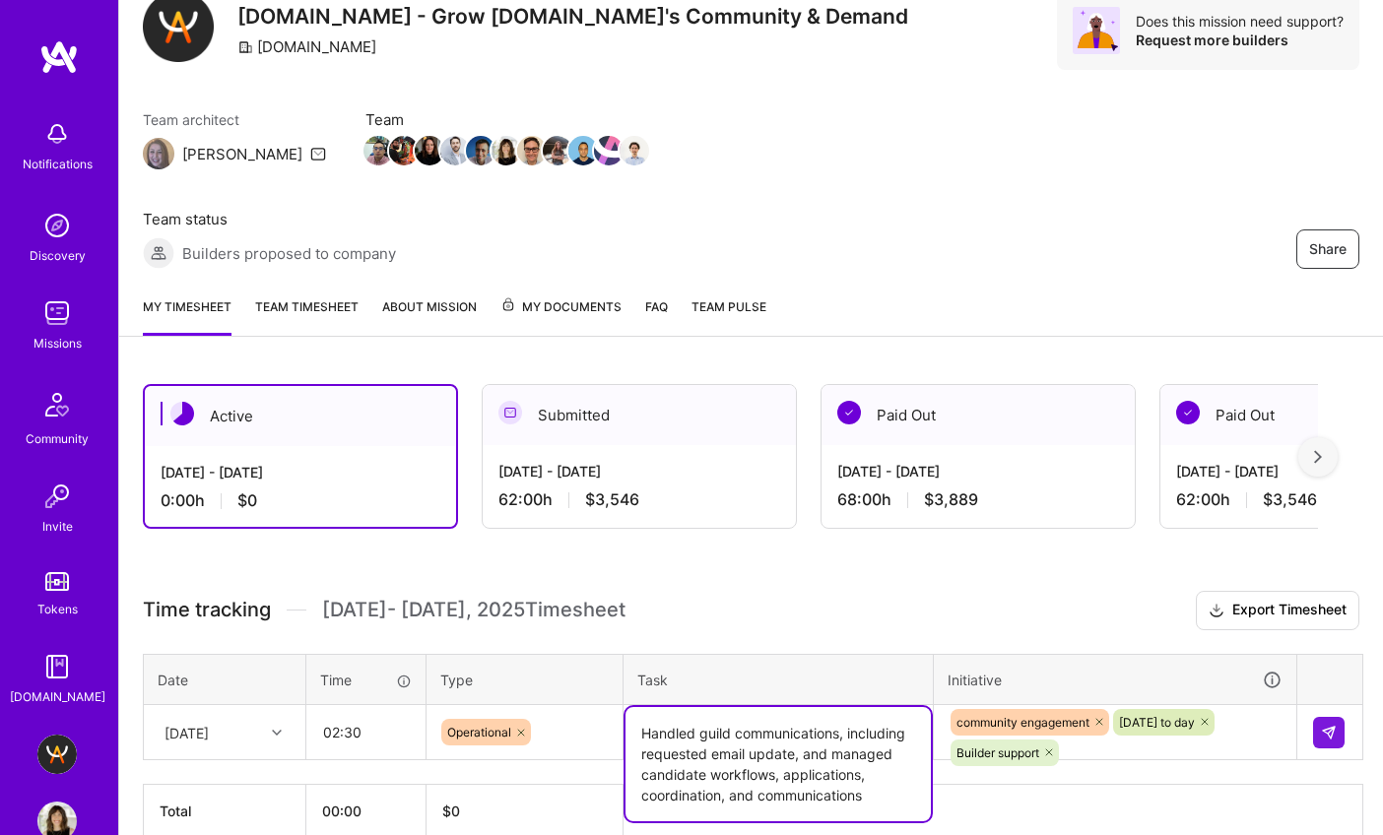
click at [869, 707] on textarea "Handled guild communications, including requested email update, and managed can…" at bounding box center [777, 764] width 305 height 114
click at [723, 707] on textarea "Handled guild communications, including requested email update, and managed can…" at bounding box center [777, 764] width 305 height 114
paste textarea "including requested email update, supported the Design Guild coffee chat, and m…"
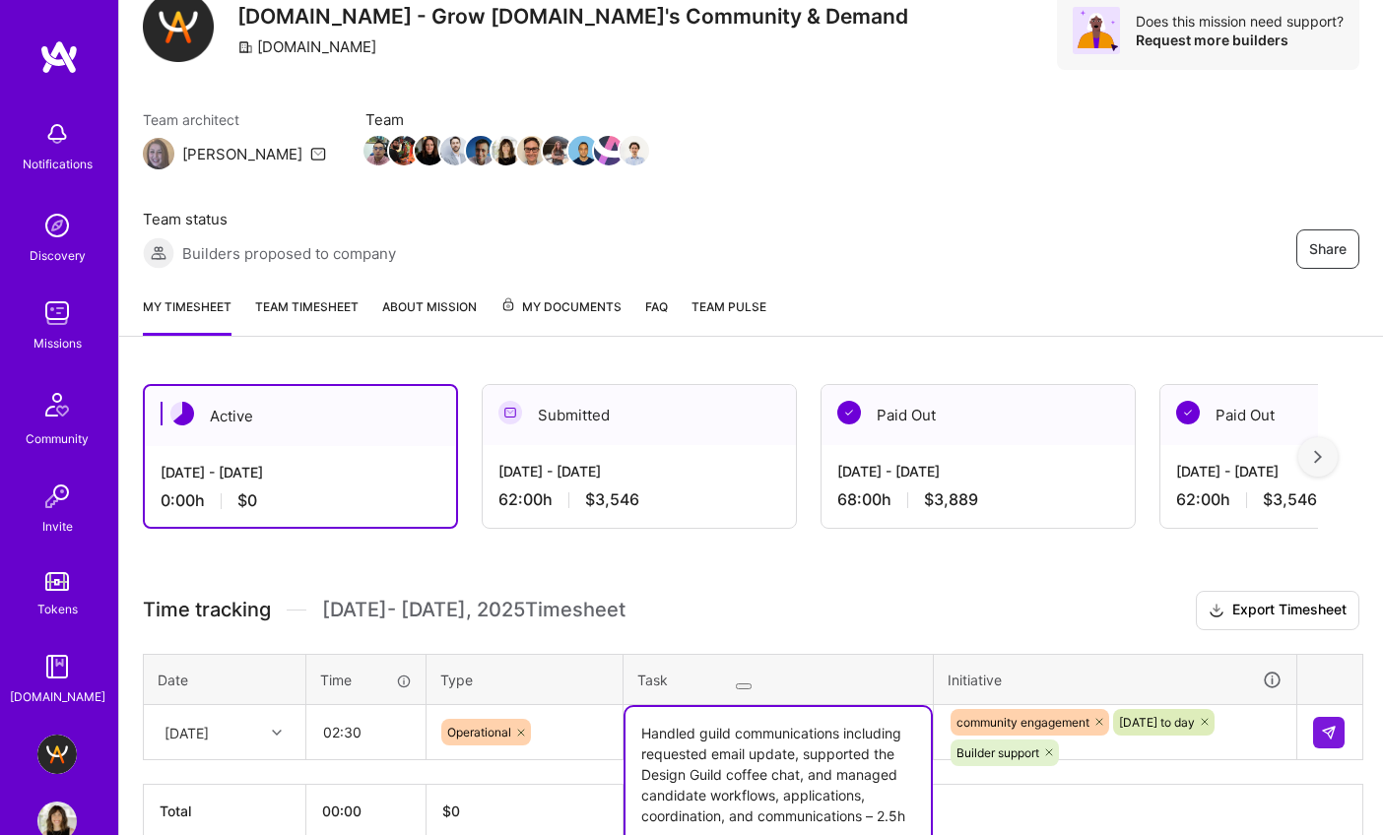
drag, startPoint x: 864, startPoint y: 716, endPoint x: 937, endPoint y: 713, distance: 72.9
click at [937, 715] on div "Time tracking [DATE] - [DATE] Timesheet Export Timesheet Date Time Type Task In…" at bounding box center [751, 714] width 1216 height 247
click at [874, 707] on textarea "Handled guild communications including requested email update, supported the De…" at bounding box center [777, 785] width 305 height 156
type textarea "Handled guild communications, including requested email update, supported the D…"
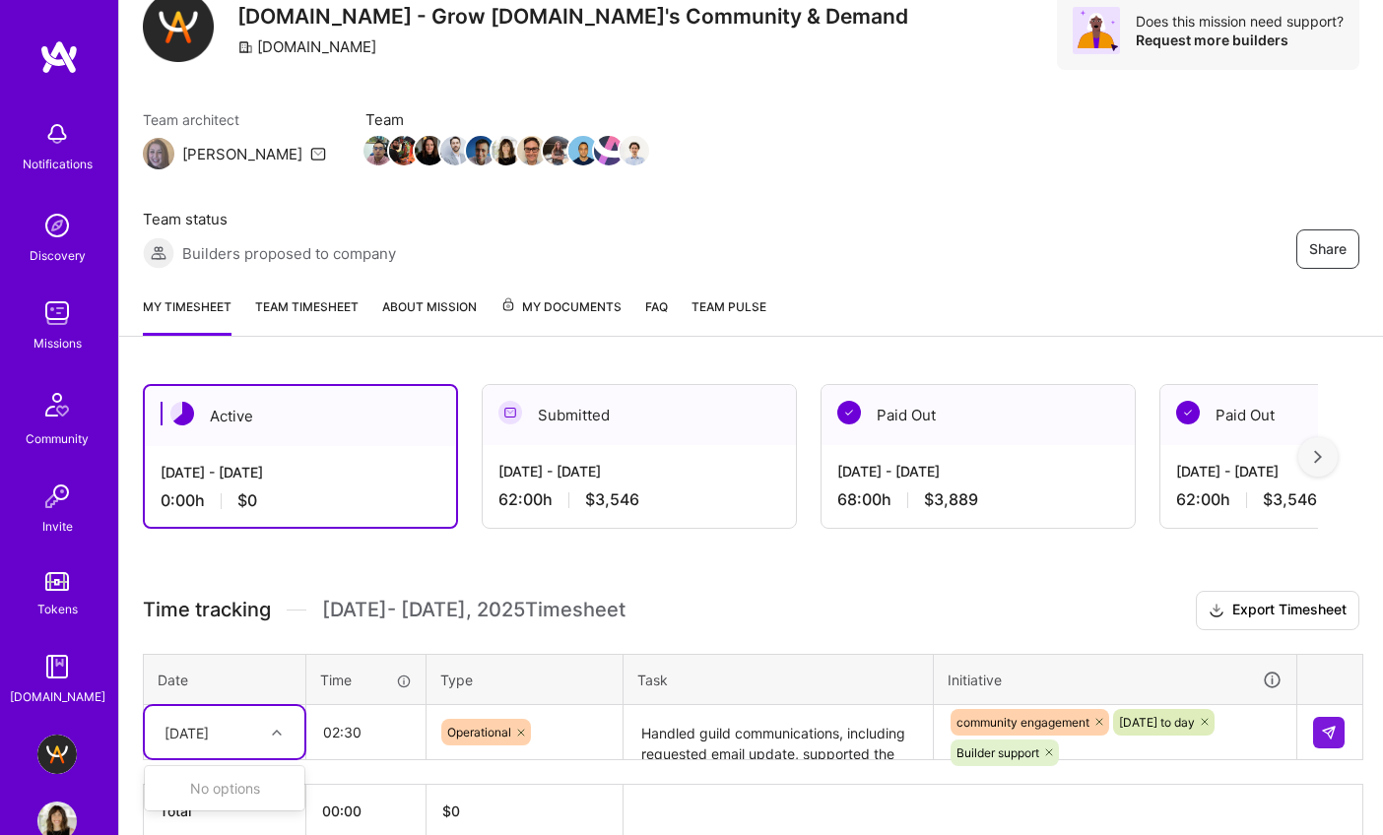
click at [254, 716] on div "[DATE]" at bounding box center [209, 732] width 109 height 32
click at [1326, 725] on img at bounding box center [1329, 733] width 16 height 16
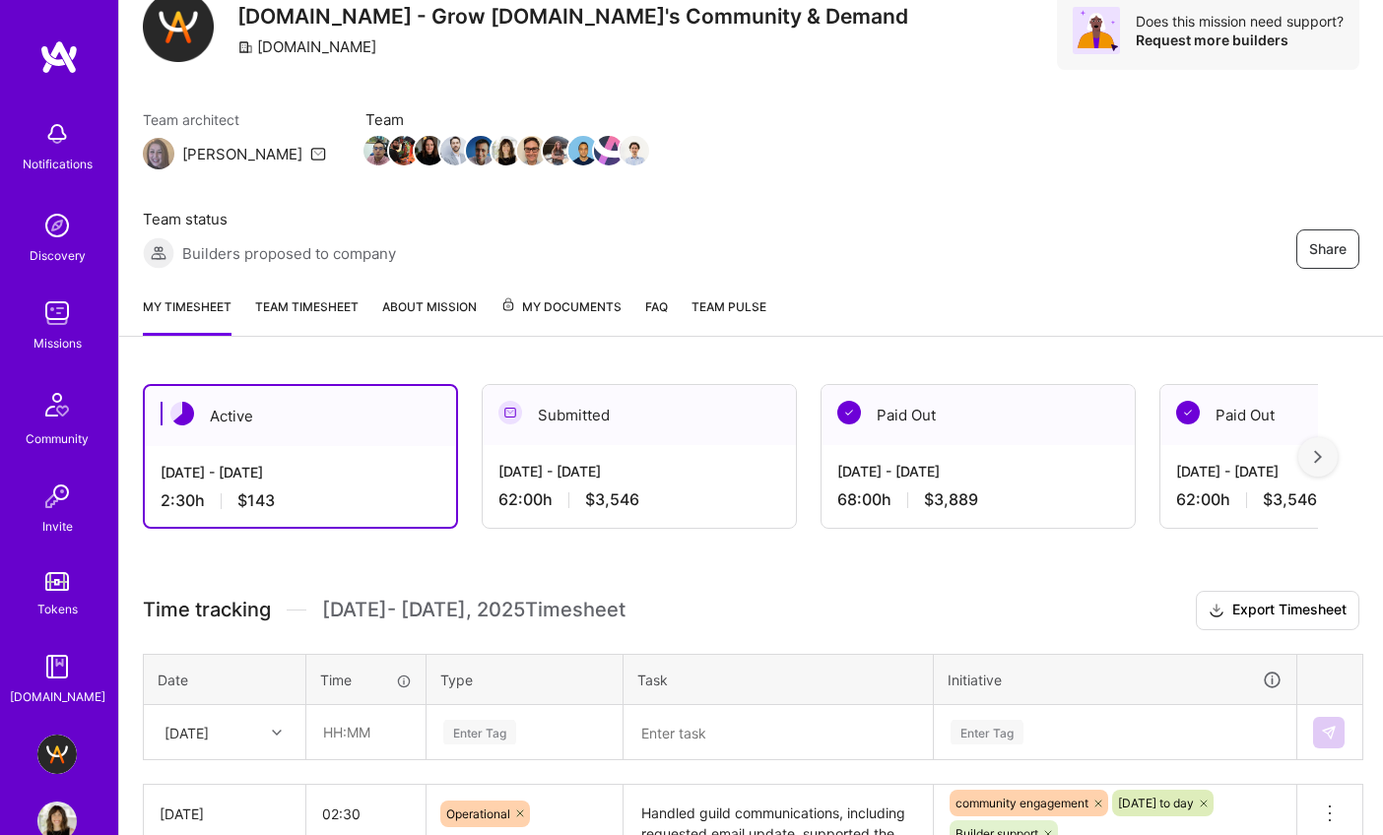
click at [559, 461] on div "[DATE] - [DATE]" at bounding box center [639, 471] width 282 height 21
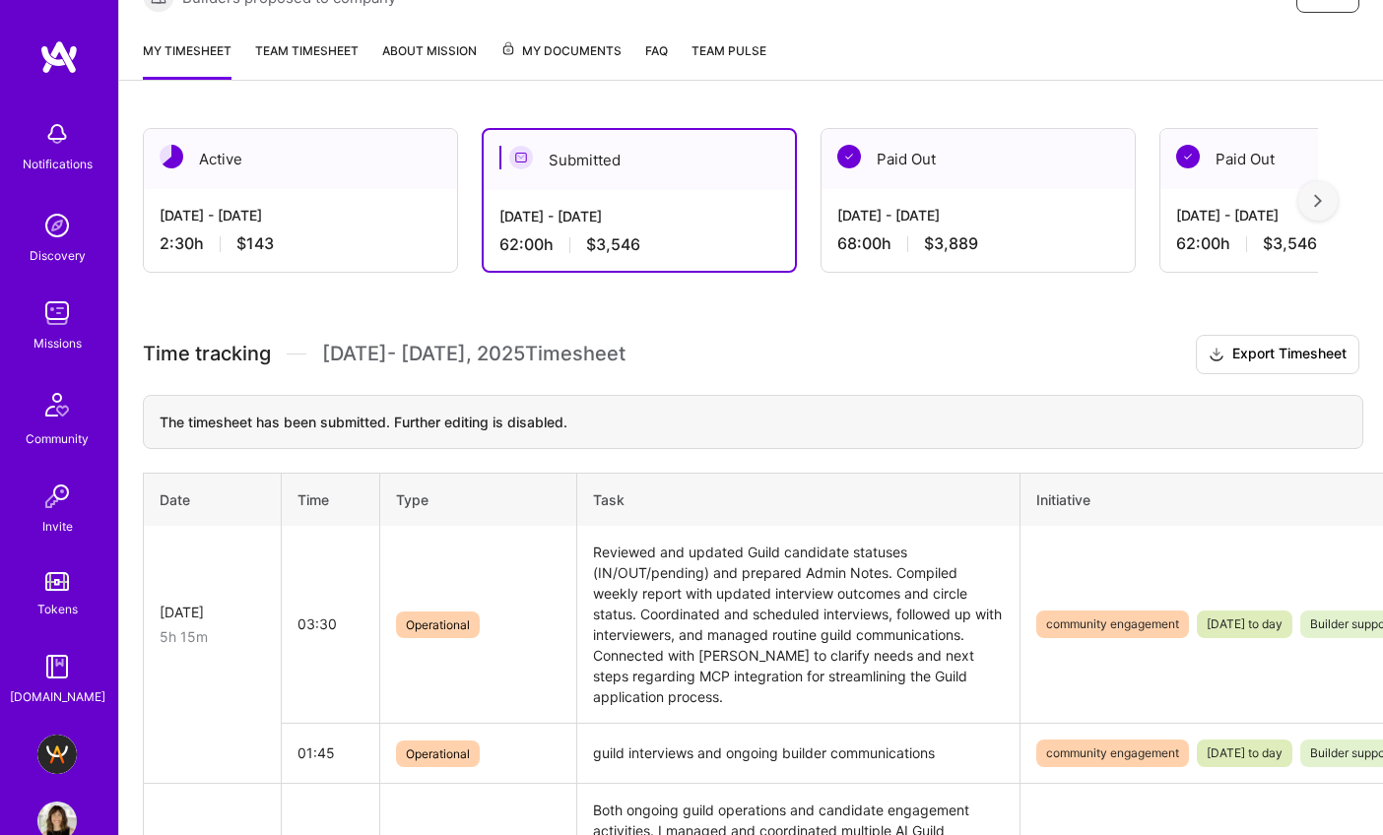
scroll to position [327, 0]
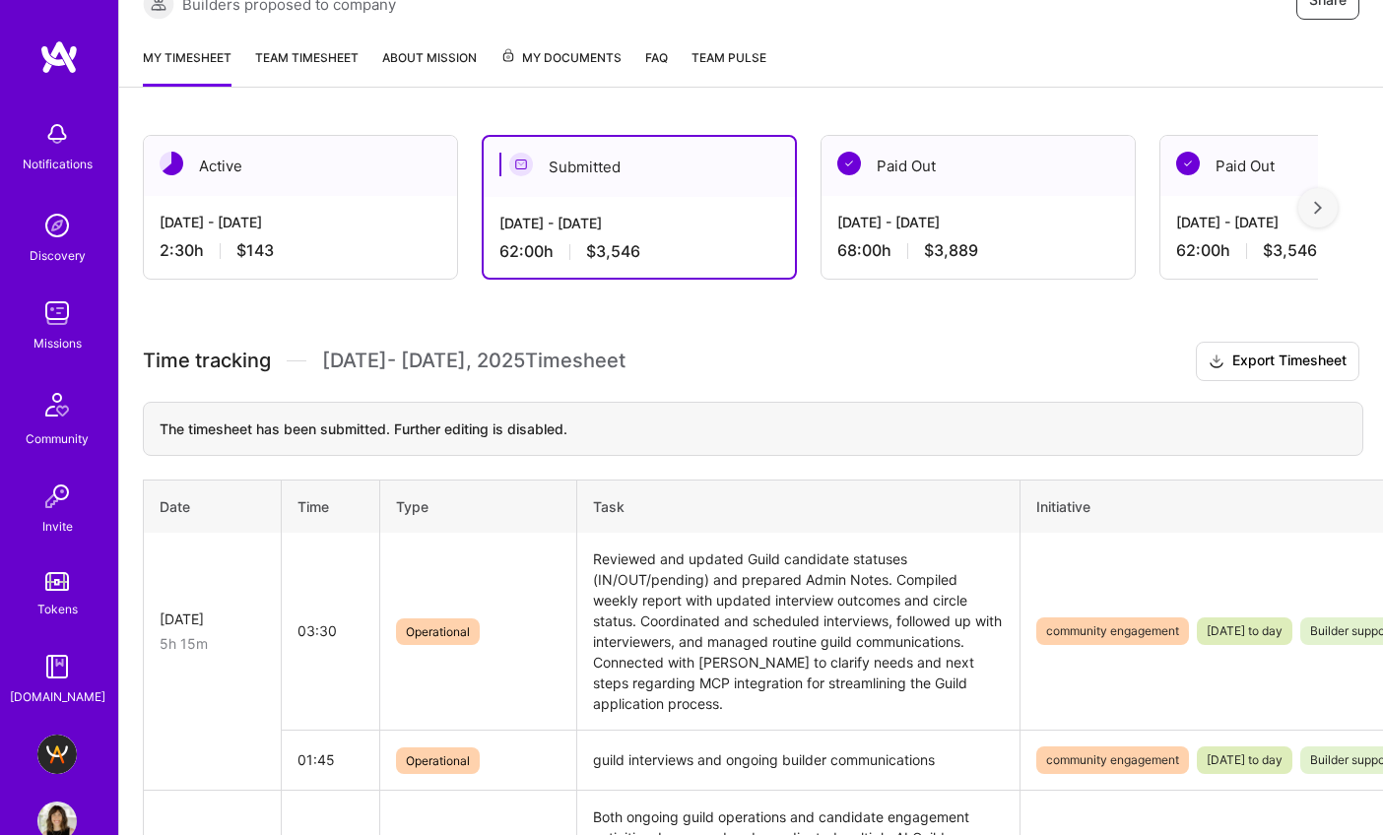
click at [338, 240] on div "2:30 h $143" at bounding box center [301, 250] width 282 height 21
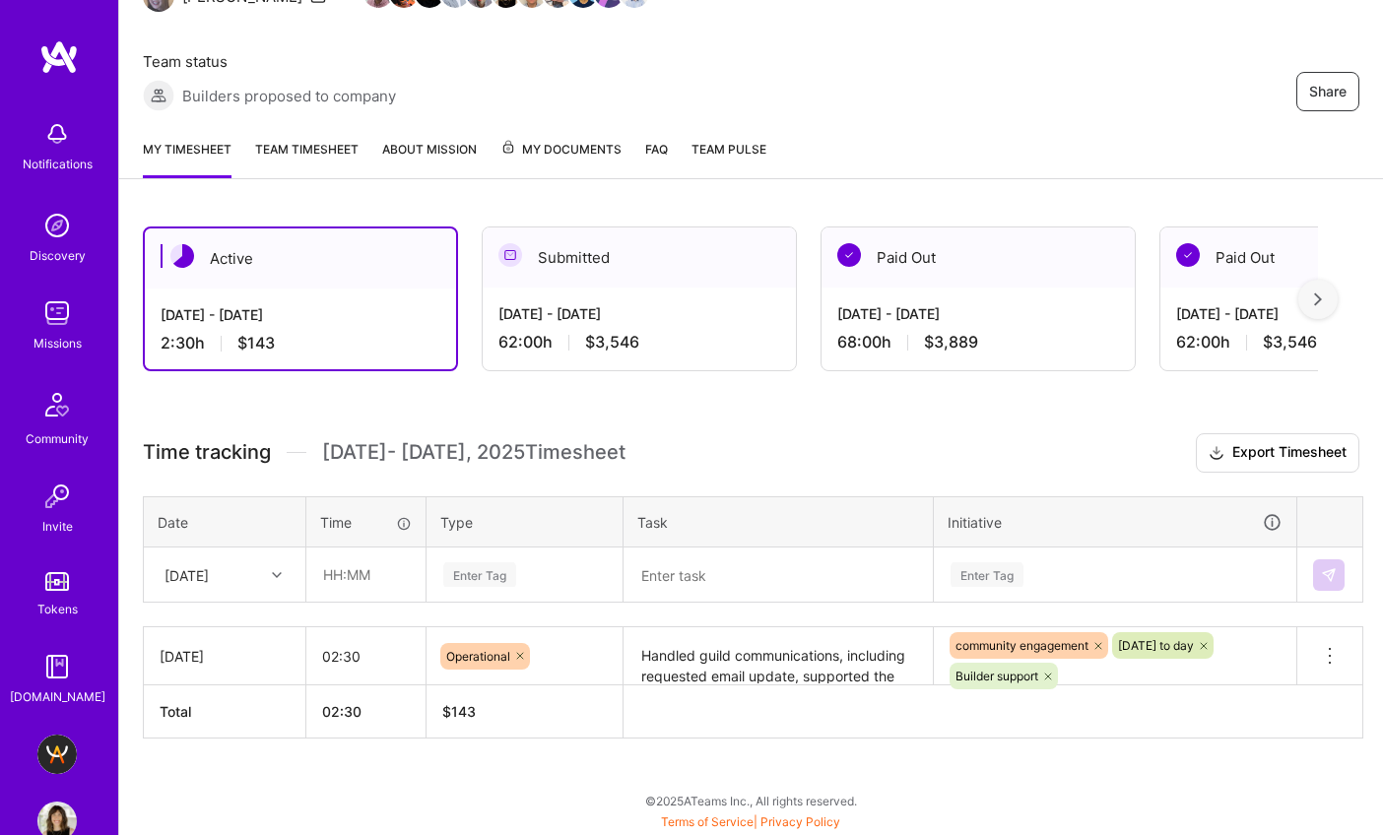
scroll to position [136, 0]
